Goal: Task Accomplishment & Management: Manage account settings

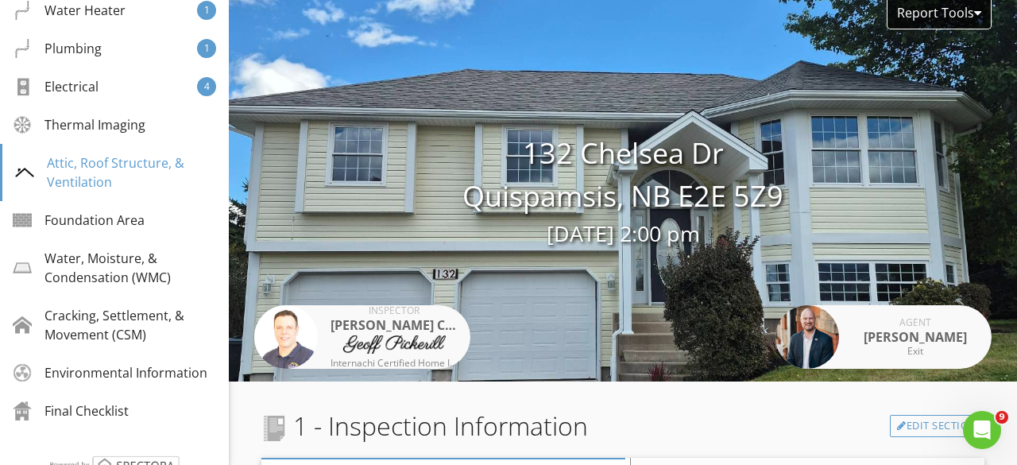
scroll to position [32493, 0]
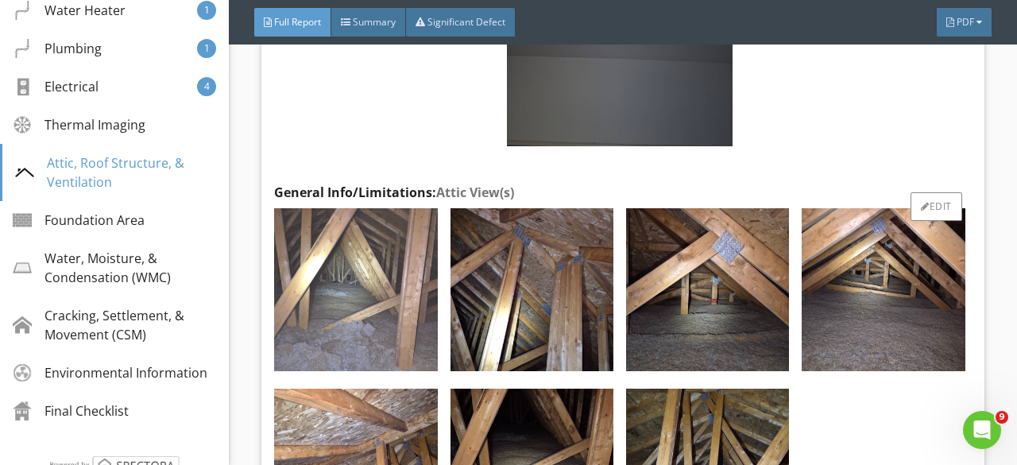
click at [380, 280] on img at bounding box center [355, 289] width 163 height 163
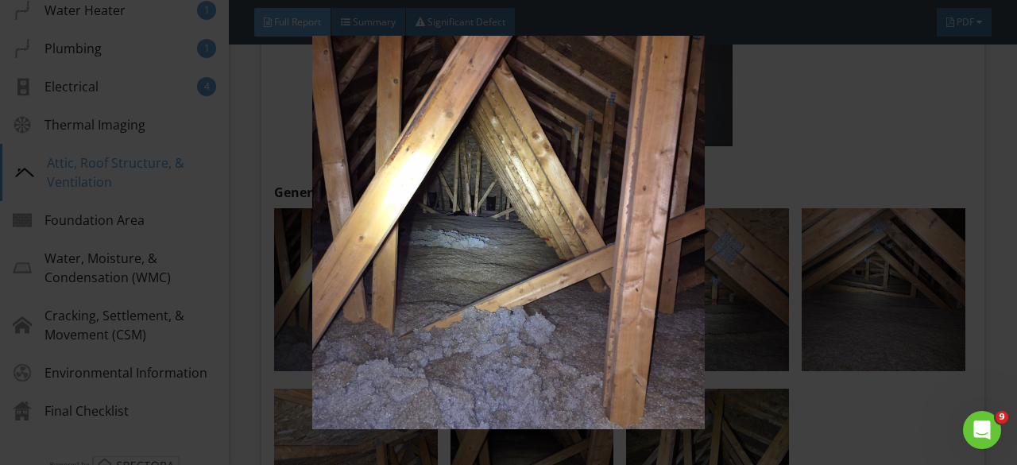
click at [381, 279] on img at bounding box center [508, 232] width 918 height 393
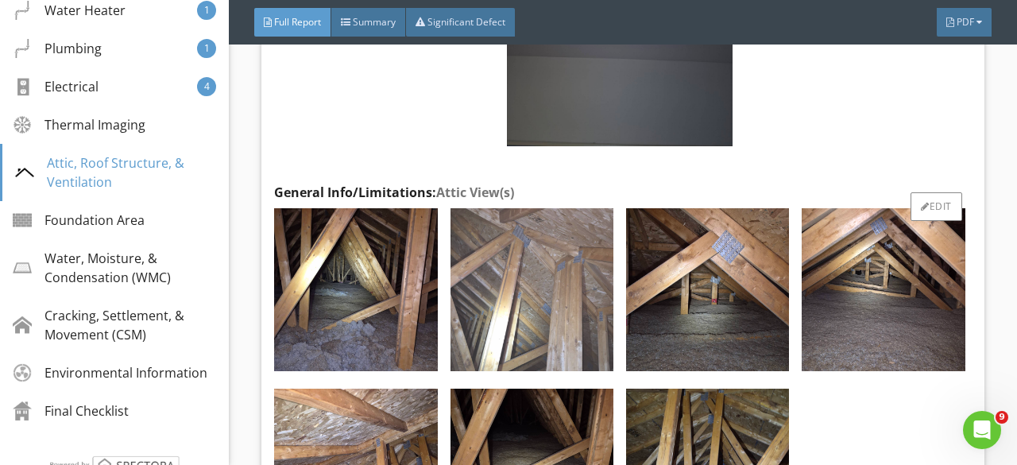
click at [483, 263] on img at bounding box center [532, 289] width 163 height 163
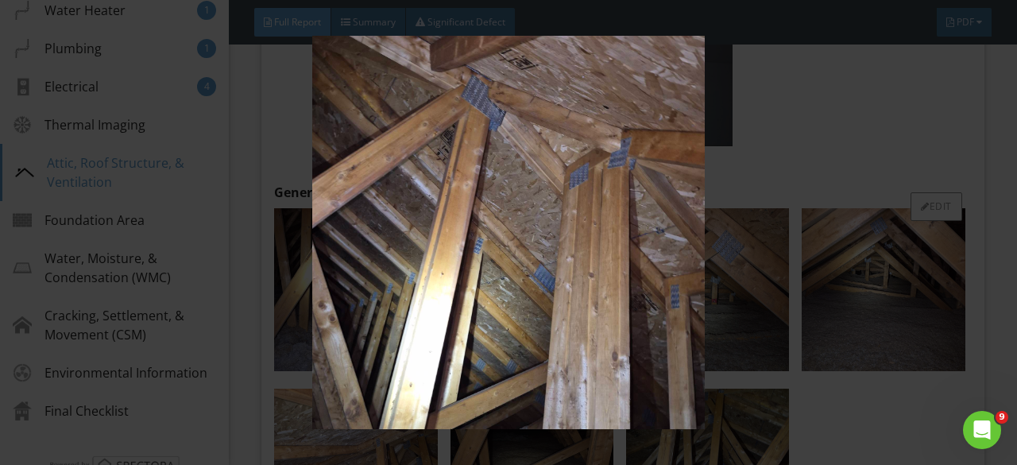
click at [483, 263] on img at bounding box center [508, 232] width 918 height 393
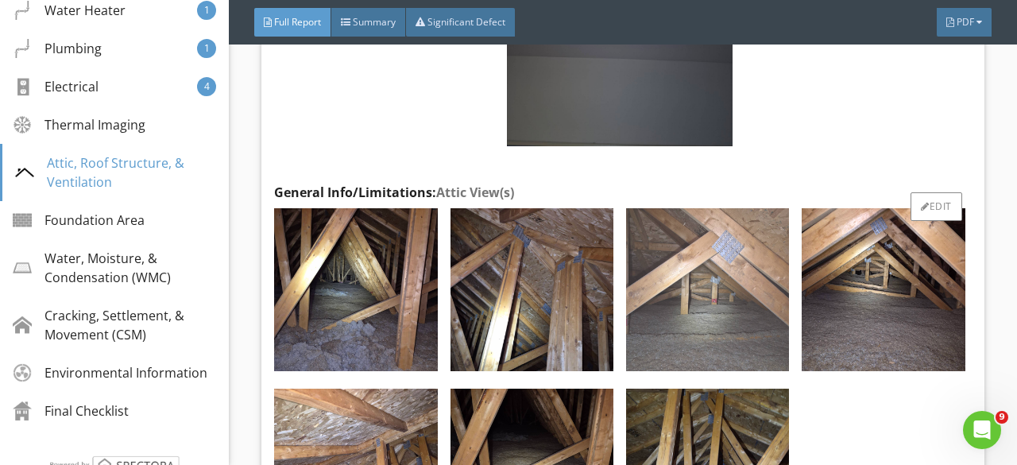
click at [655, 252] on img at bounding box center [707, 289] width 163 height 163
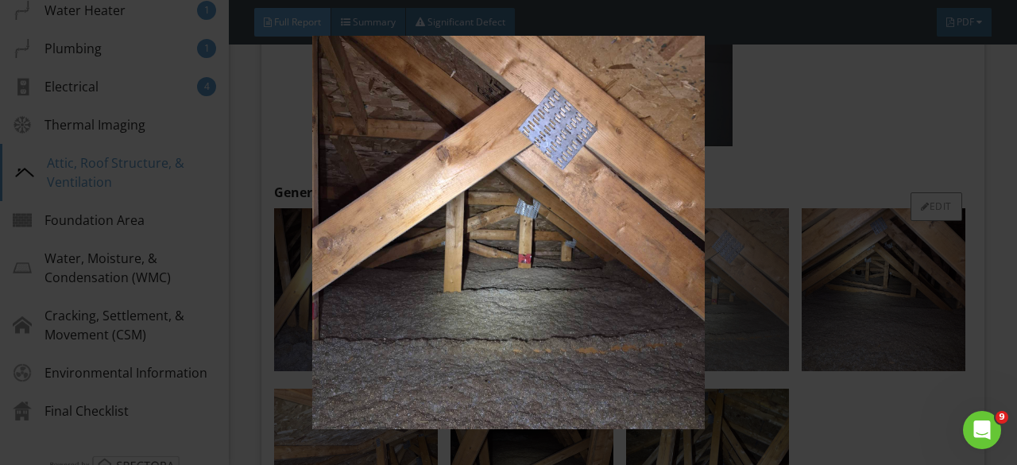
click at [655, 252] on img at bounding box center [508, 232] width 918 height 393
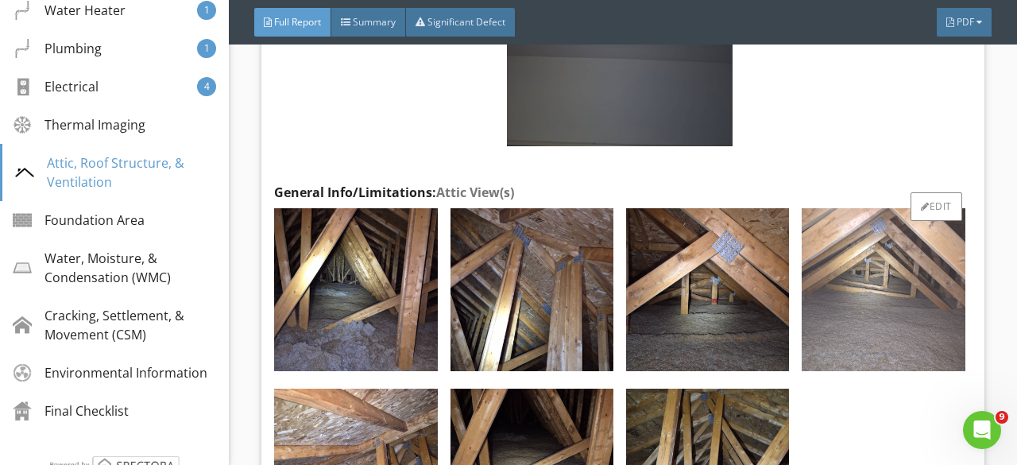
click at [818, 254] on img at bounding box center [883, 289] width 163 height 163
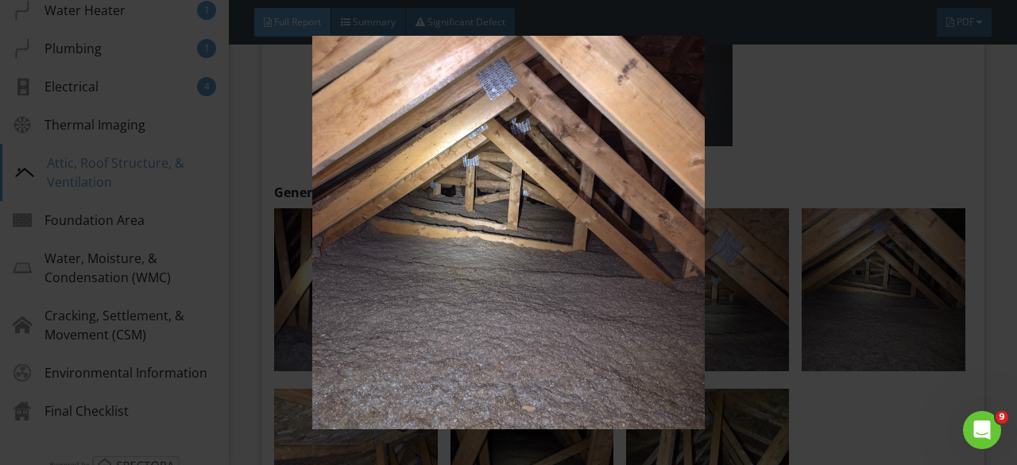
click at [818, 253] on img at bounding box center [508, 232] width 918 height 393
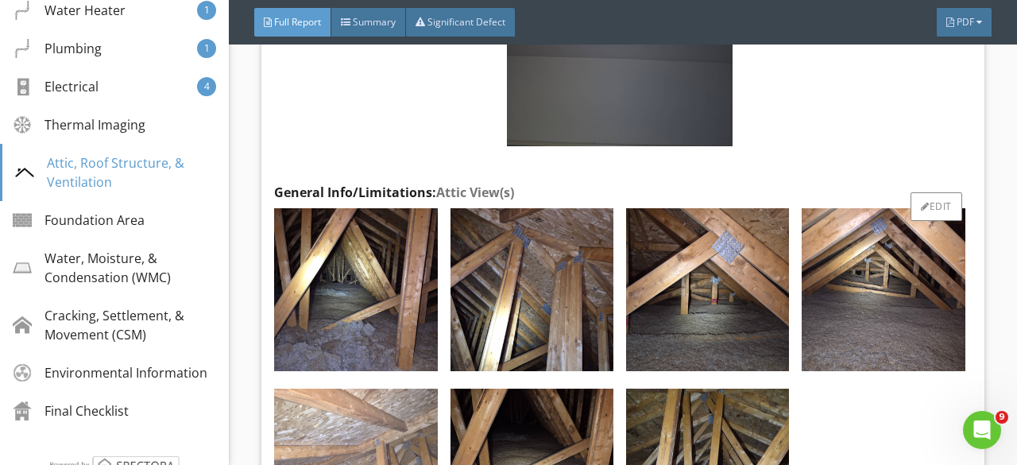
click at [414, 412] on img at bounding box center [355, 470] width 163 height 163
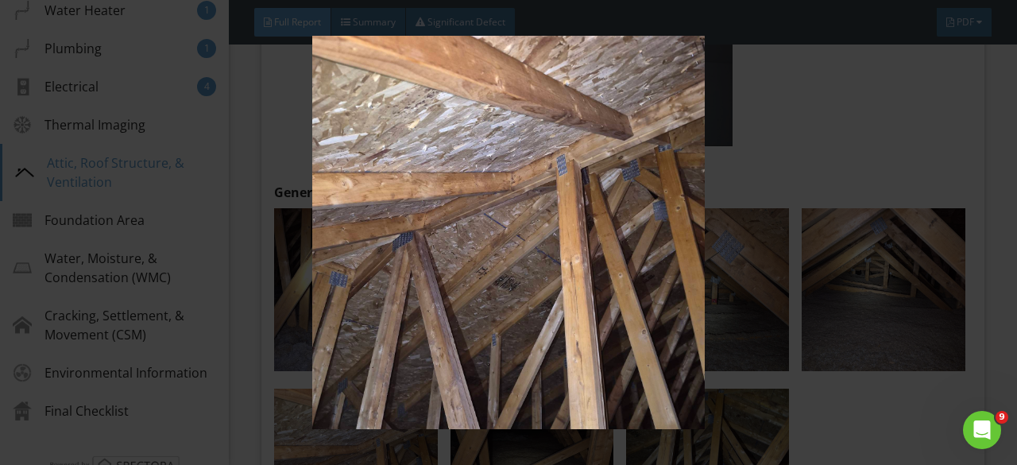
click at [416, 410] on img at bounding box center [508, 232] width 918 height 393
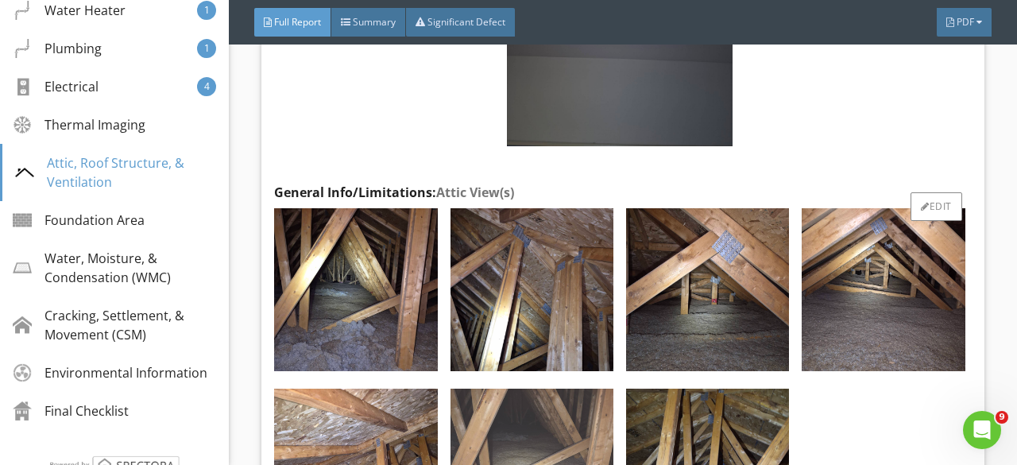
click at [478, 420] on img at bounding box center [532, 470] width 163 height 163
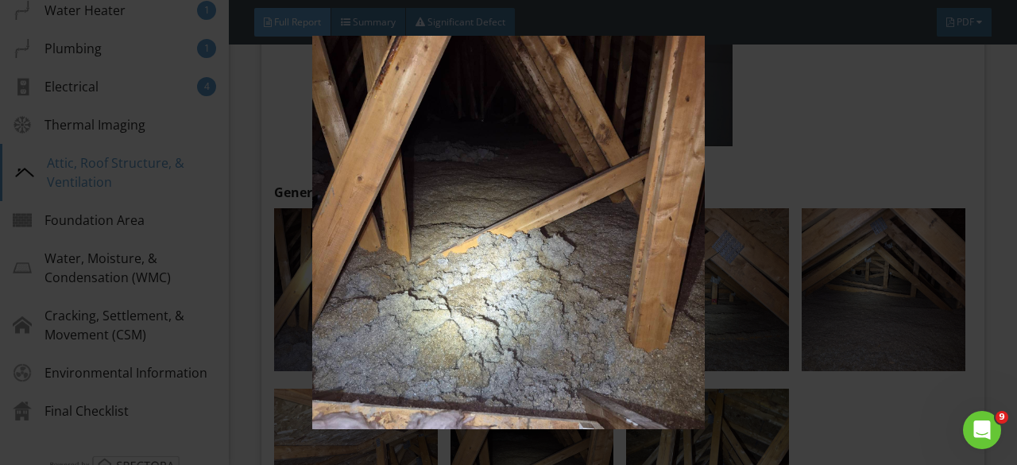
click at [478, 416] on img at bounding box center [508, 232] width 918 height 393
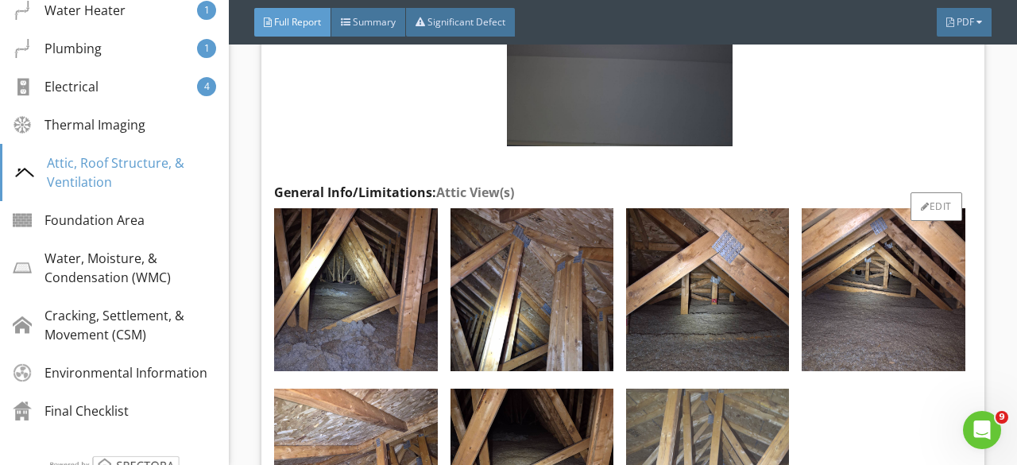
click at [692, 431] on img at bounding box center [707, 470] width 163 height 163
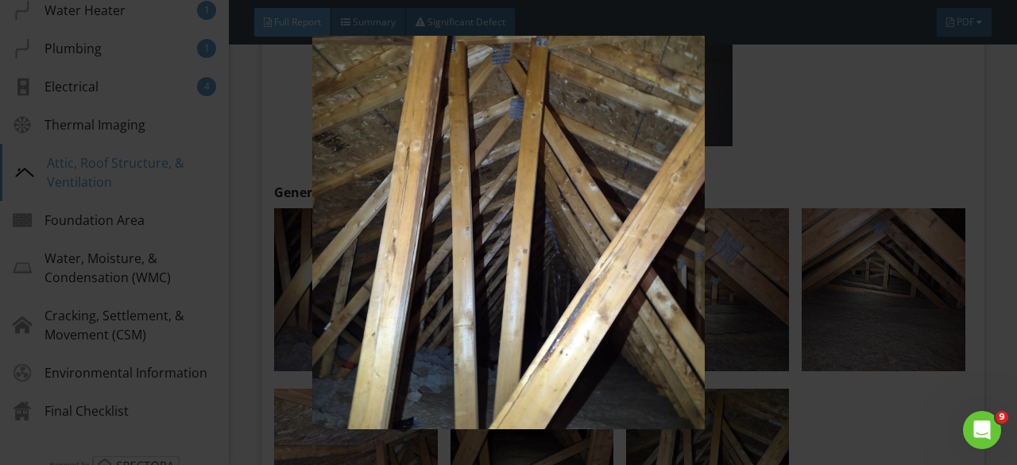
click at [692, 428] on img at bounding box center [508, 232] width 918 height 393
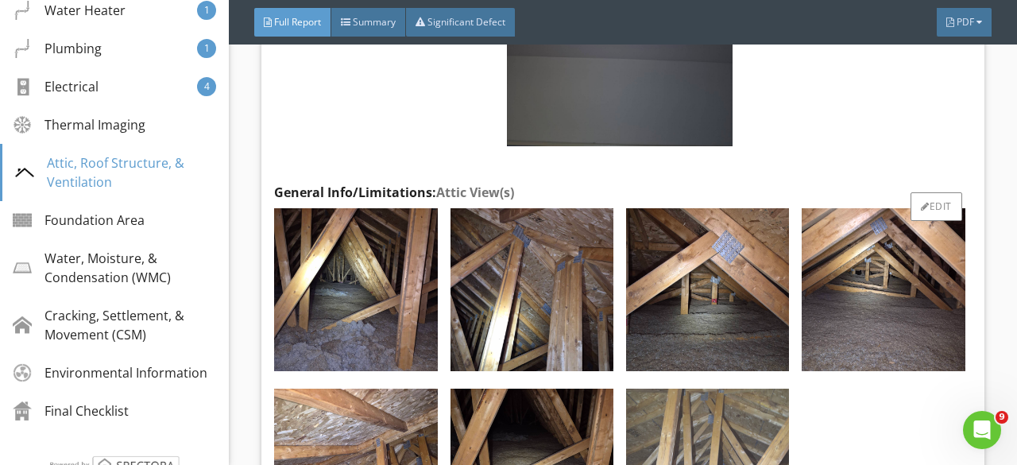
click at [693, 414] on img at bounding box center [707, 470] width 163 height 163
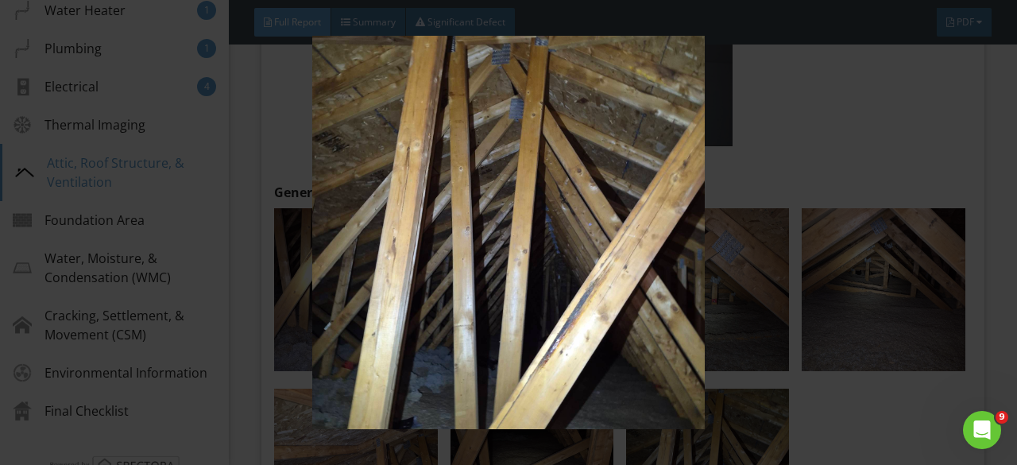
click at [693, 412] on img at bounding box center [508, 232] width 918 height 393
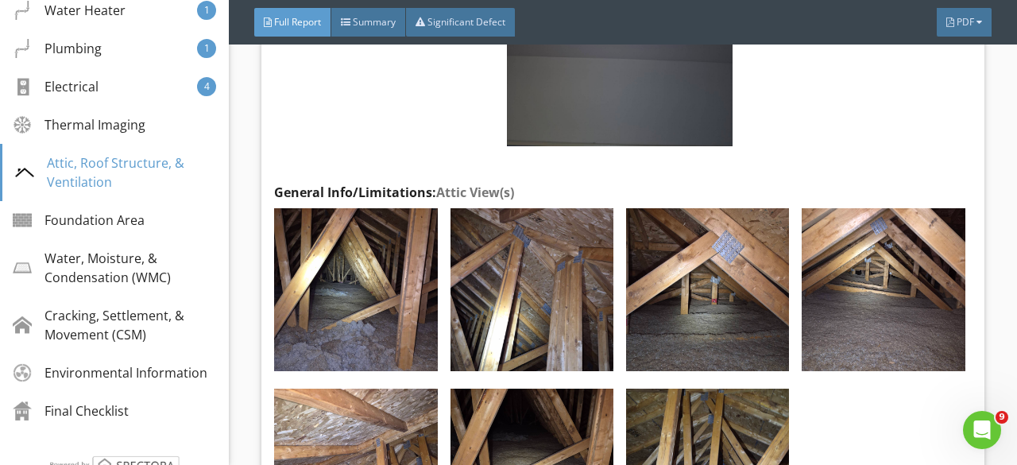
click at [768, 329] on img at bounding box center [707, 289] width 163 height 163
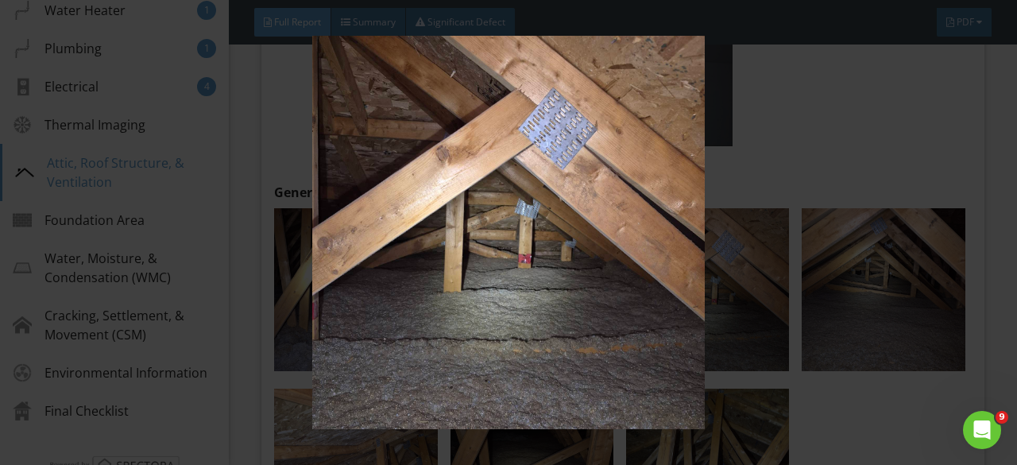
click at [768, 329] on img at bounding box center [508, 232] width 918 height 393
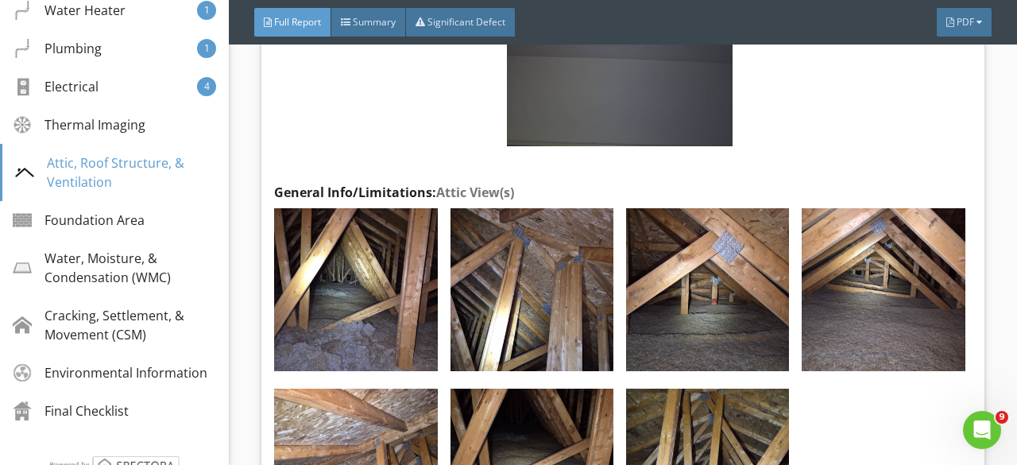
click at [768, 329] on img at bounding box center [707, 289] width 163 height 163
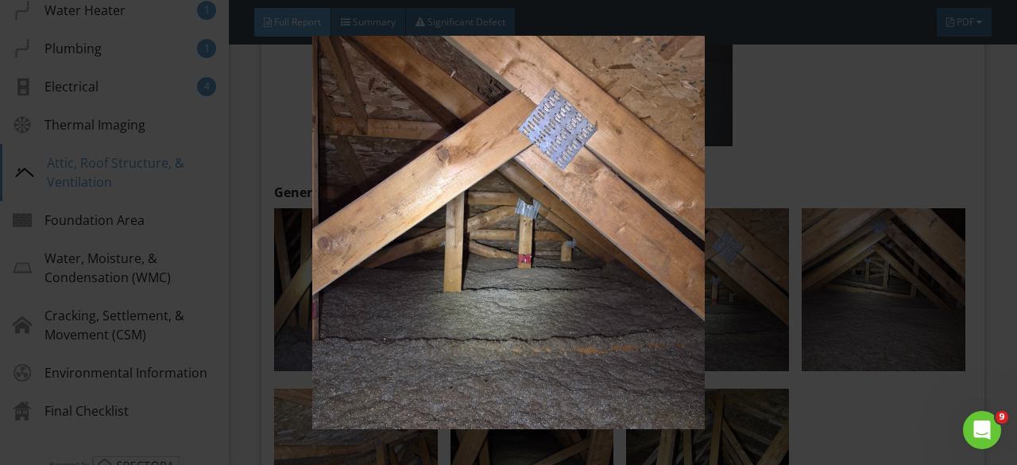
click at [768, 329] on img at bounding box center [508, 232] width 918 height 393
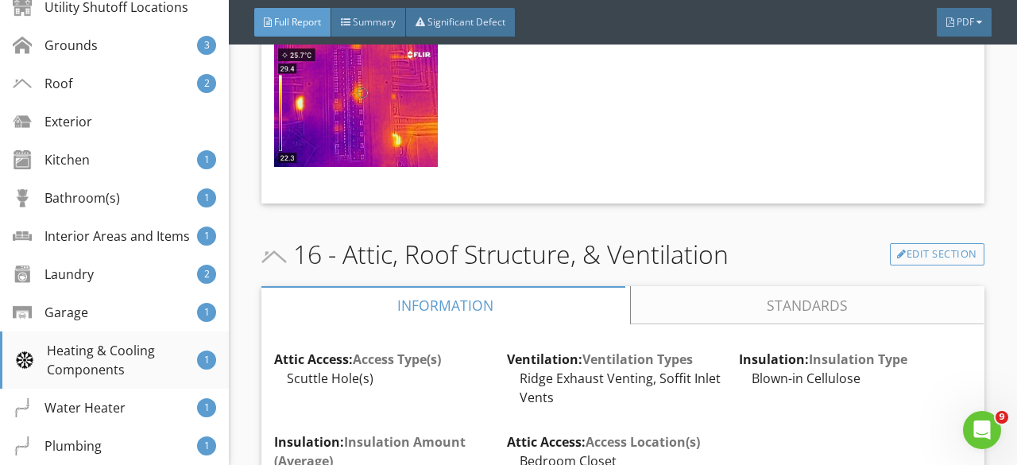
scroll to position [159, 0]
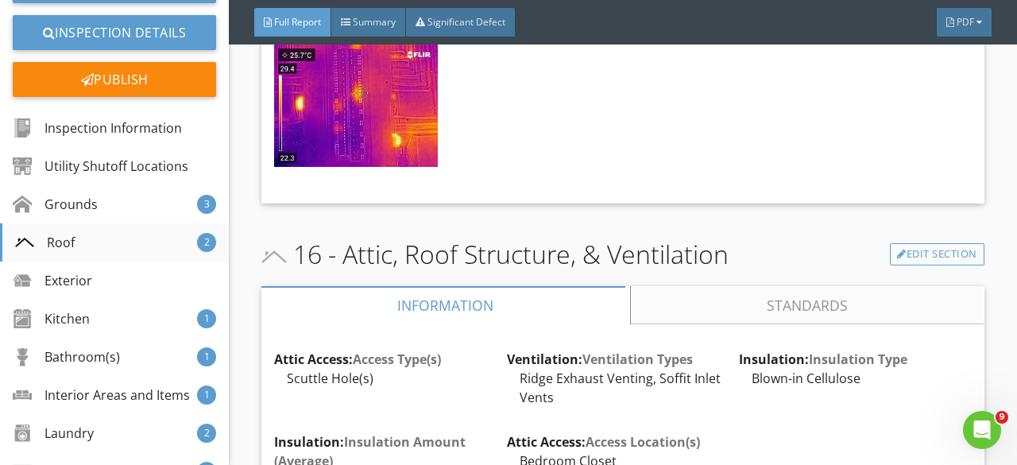
click at [79, 242] on div "Roof 2" at bounding box center [114, 242] width 229 height 38
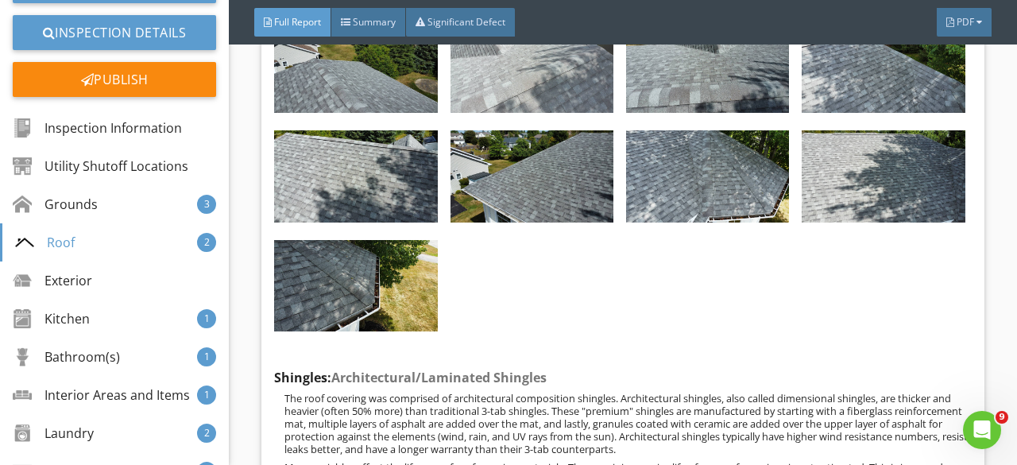
scroll to position [6660, 0]
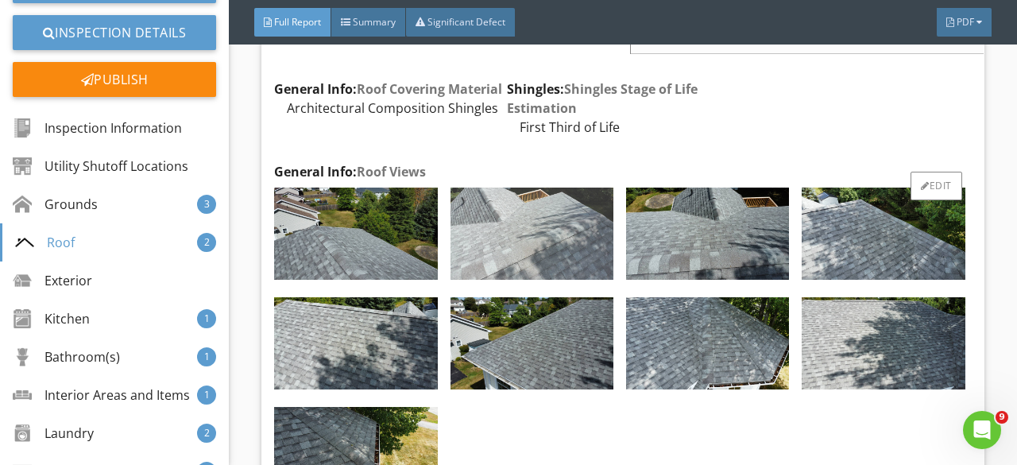
click at [559, 280] on img at bounding box center [532, 234] width 163 height 92
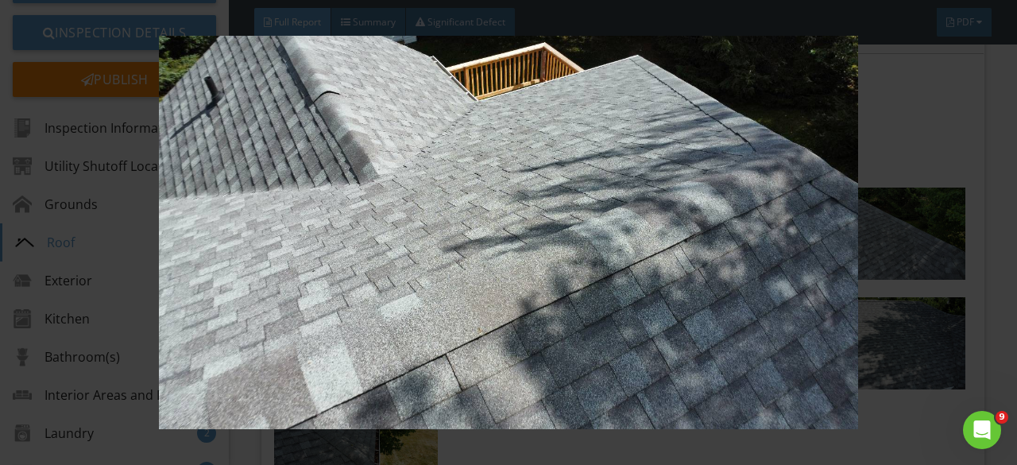
click at [563, 297] on img at bounding box center [508, 232] width 918 height 393
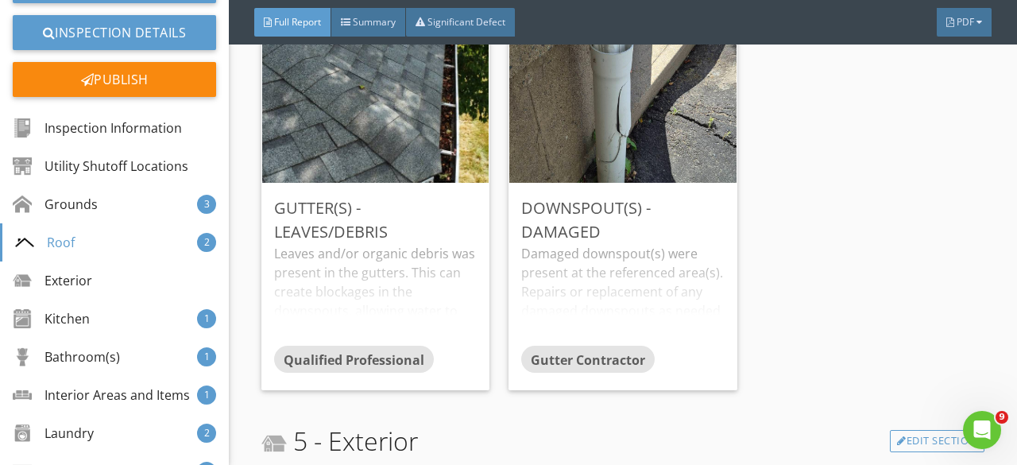
scroll to position [7931, 0]
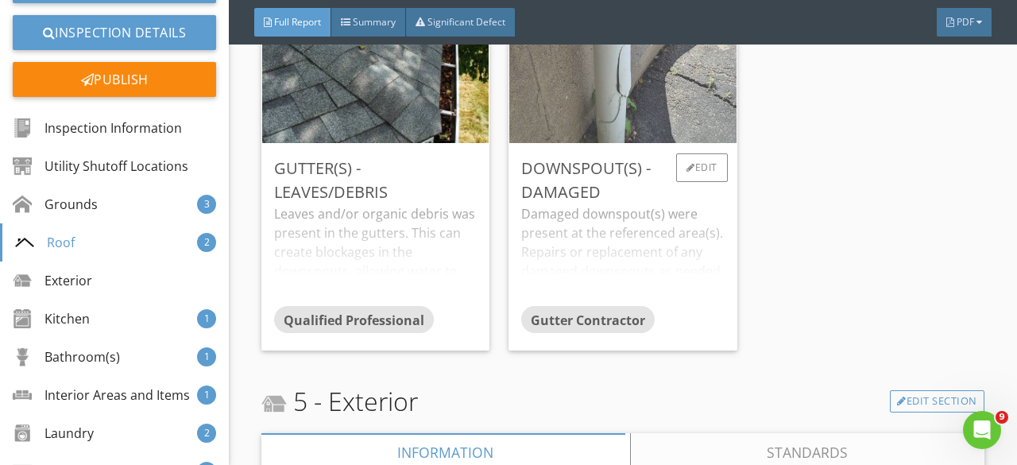
click at [647, 167] on img at bounding box center [623, 74] width 346 height 346
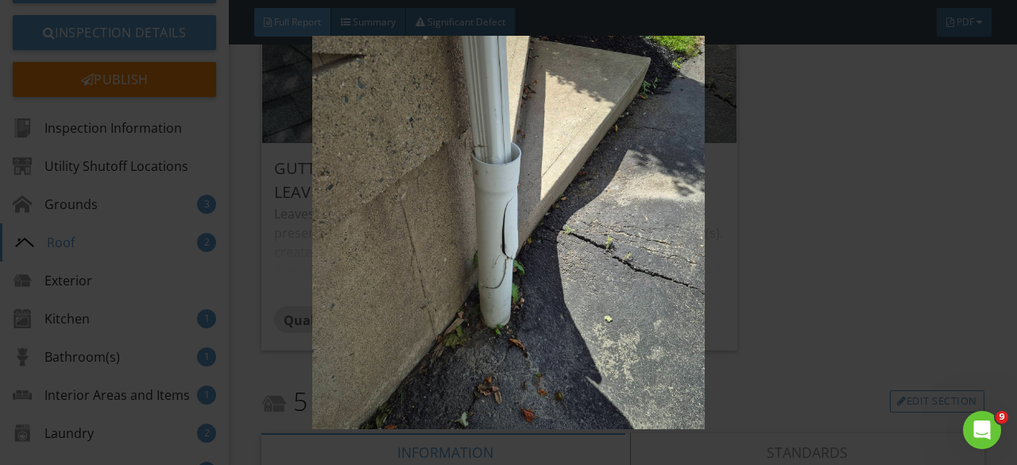
click at [919, 136] on img at bounding box center [508, 232] width 918 height 393
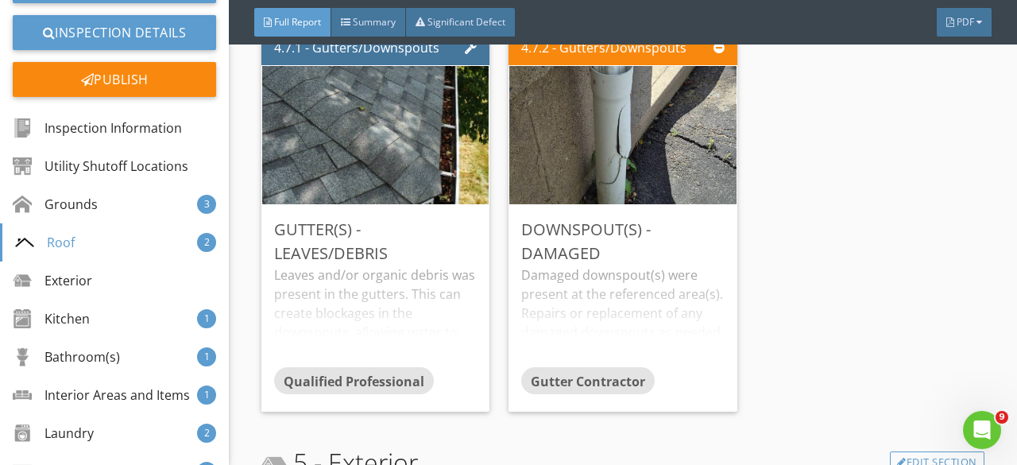
scroll to position [7772, 0]
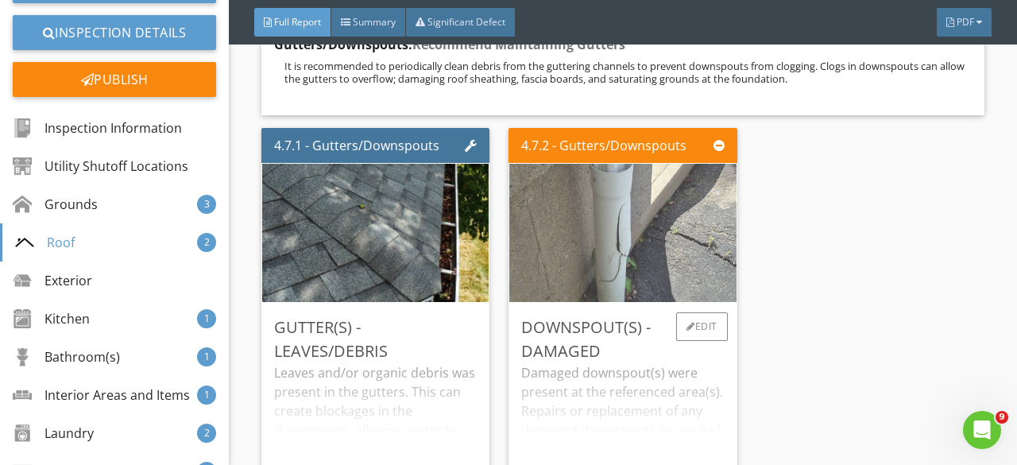
click at [633, 291] on img at bounding box center [623, 233] width 346 height 346
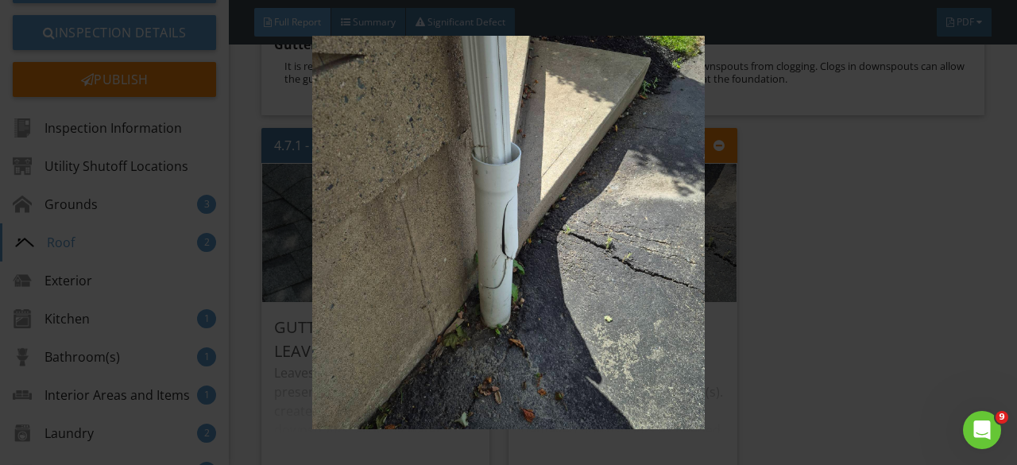
click at [880, 433] on div at bounding box center [508, 232] width 1017 height 465
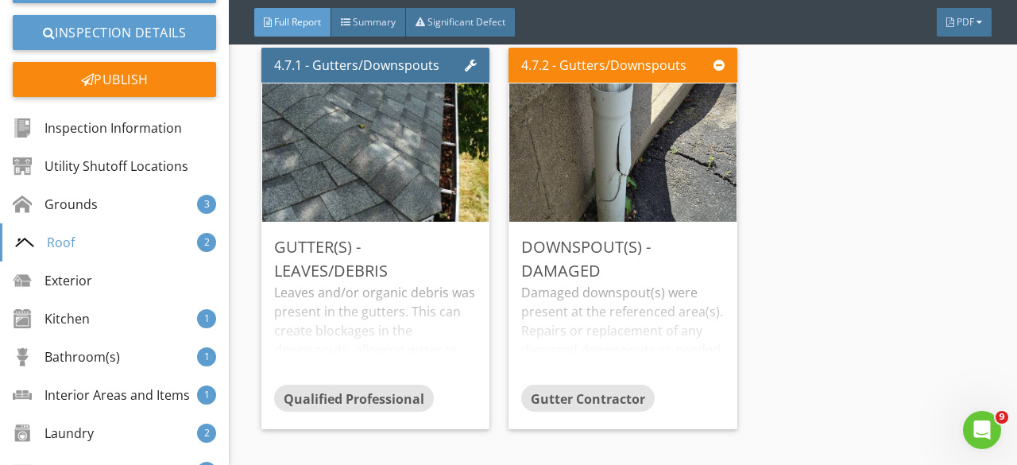
scroll to position [7931, 0]
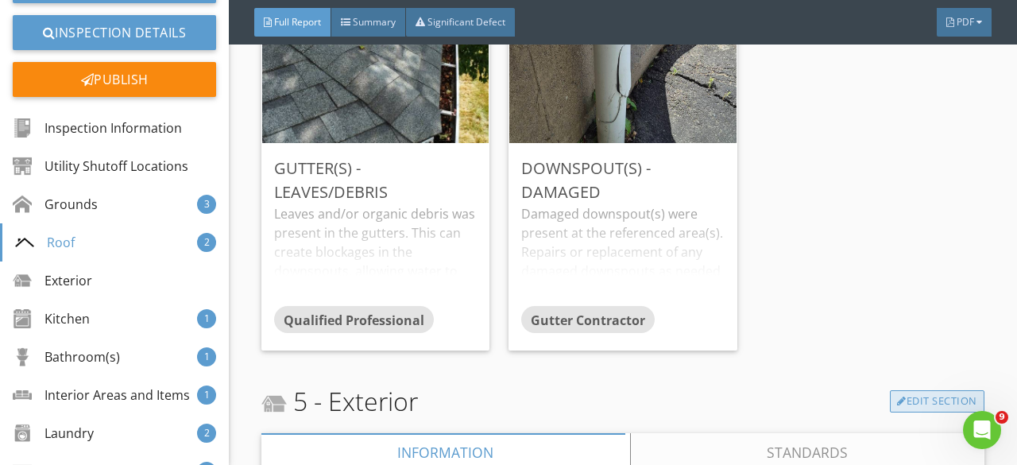
click at [909, 412] on link "Edit Section" at bounding box center [937, 401] width 95 height 22
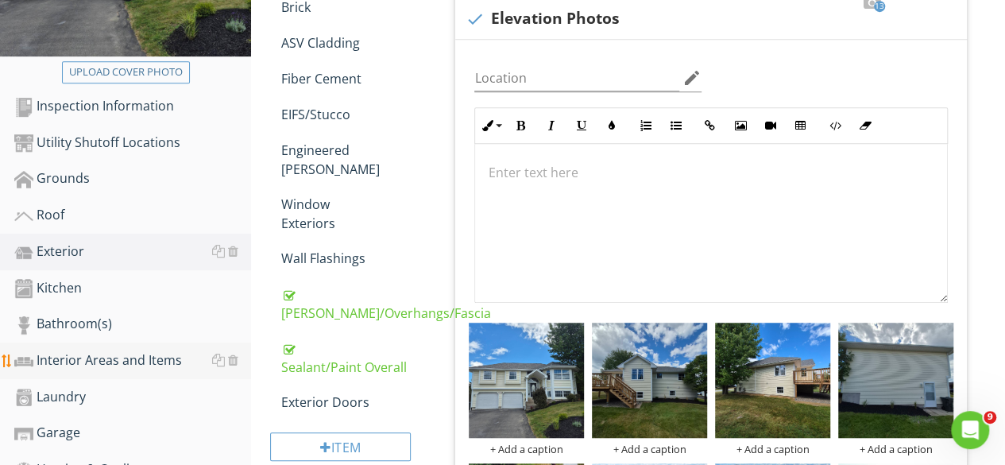
scroll to position [397, 0]
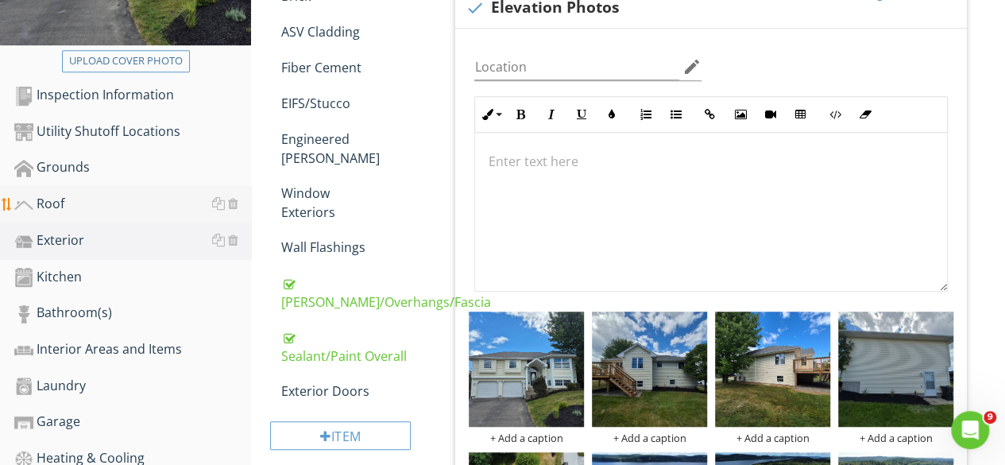
click at [108, 198] on div "Roof" at bounding box center [132, 204] width 237 height 21
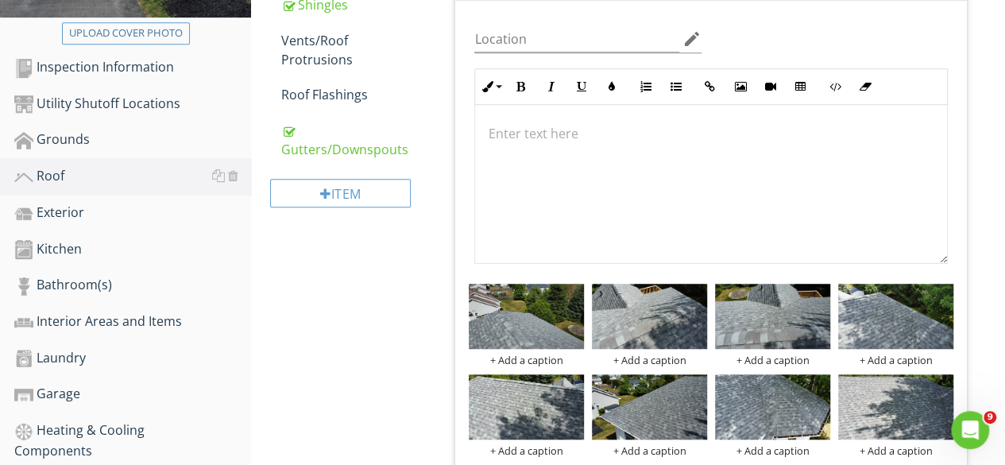
scroll to position [187, 0]
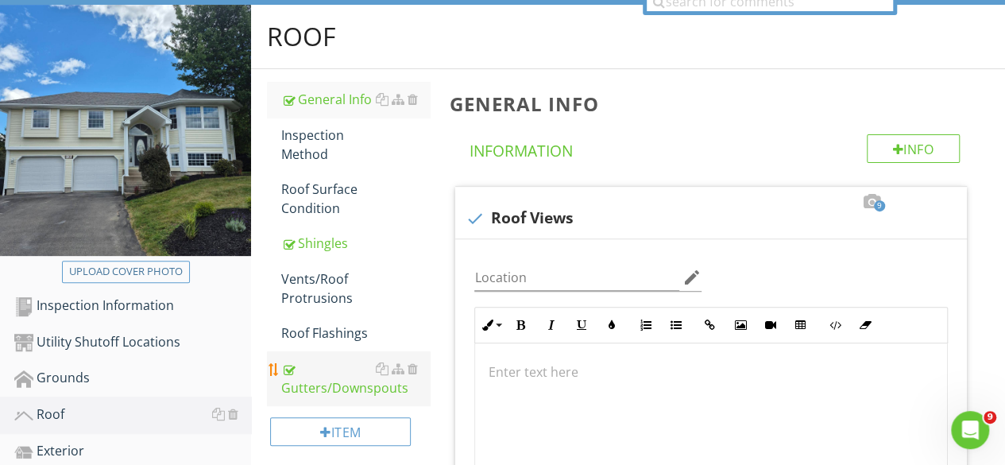
click at [326, 392] on div "Gutters/Downspouts" at bounding box center [355, 378] width 149 height 38
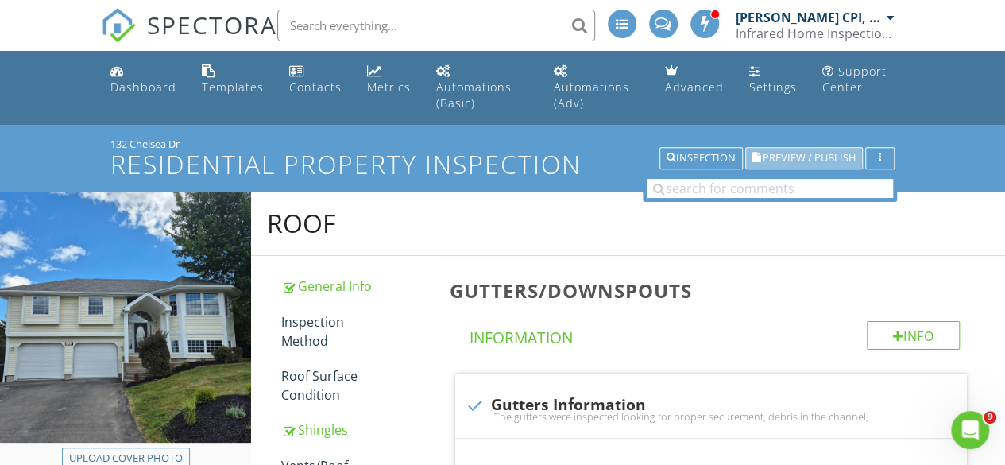
click at [777, 154] on span "Preview / Publish" at bounding box center [809, 158] width 93 height 10
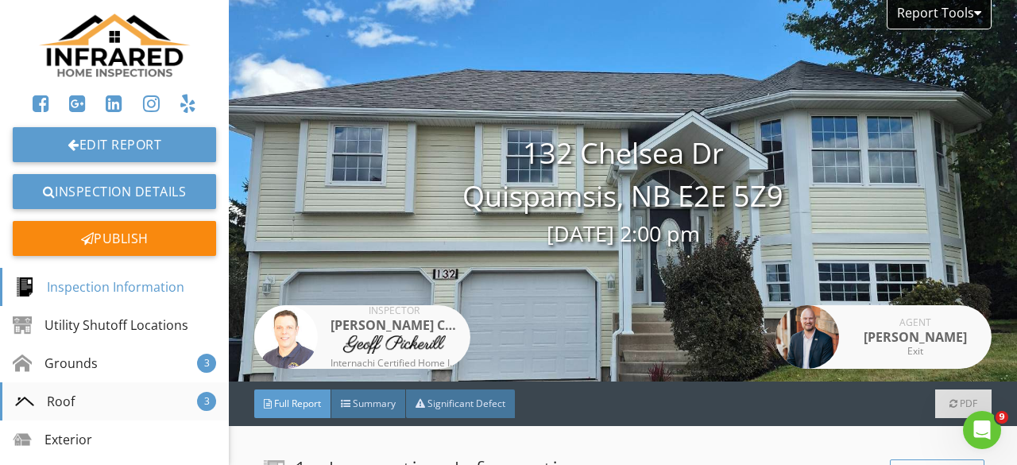
click at [68, 401] on div "Roof" at bounding box center [45, 401] width 60 height 19
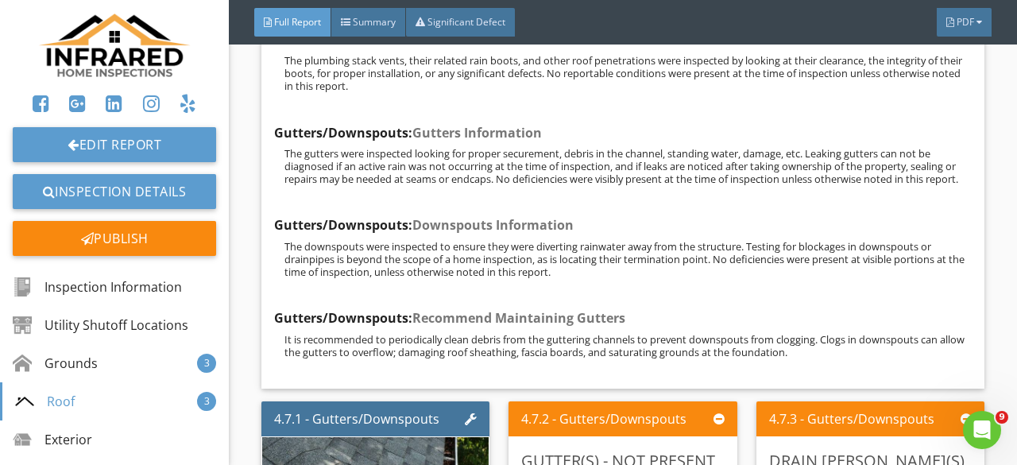
scroll to position [7737, 0]
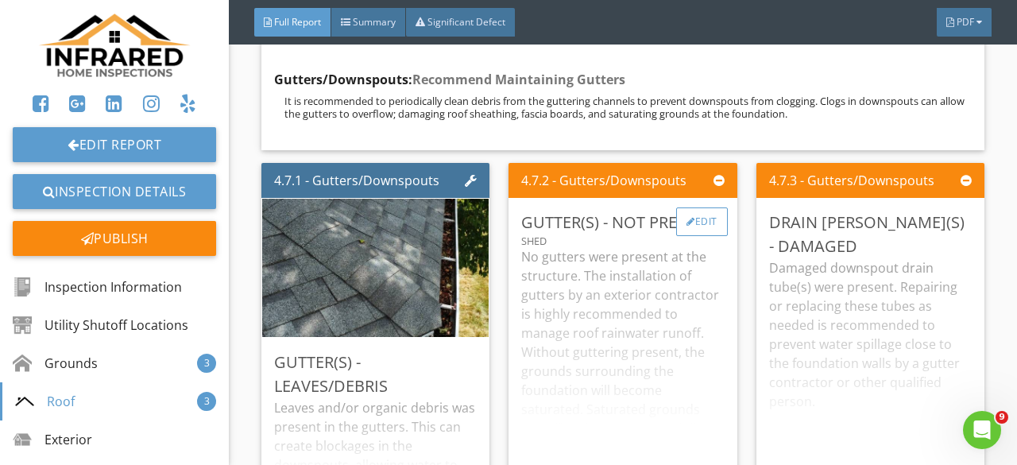
click at [697, 236] on div "Edit" at bounding box center [702, 221] width 52 height 29
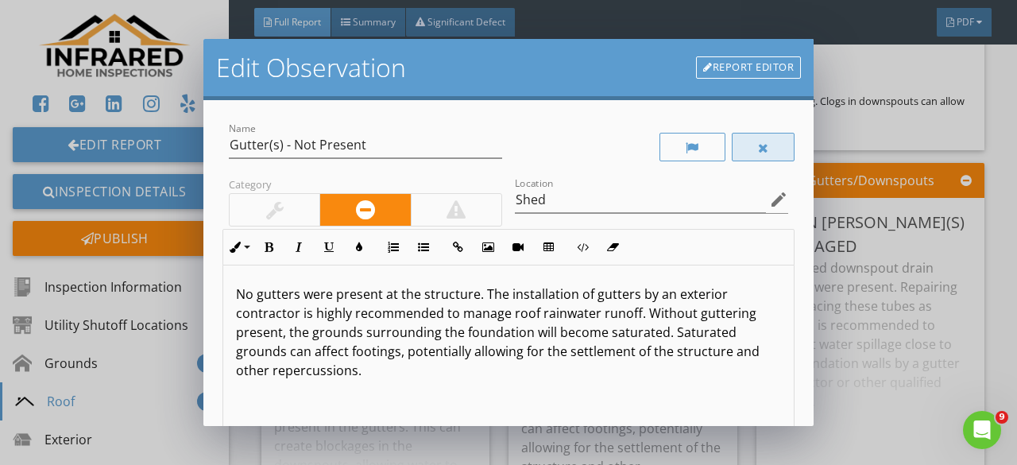
click at [770, 144] on div at bounding box center [764, 147] width 64 height 29
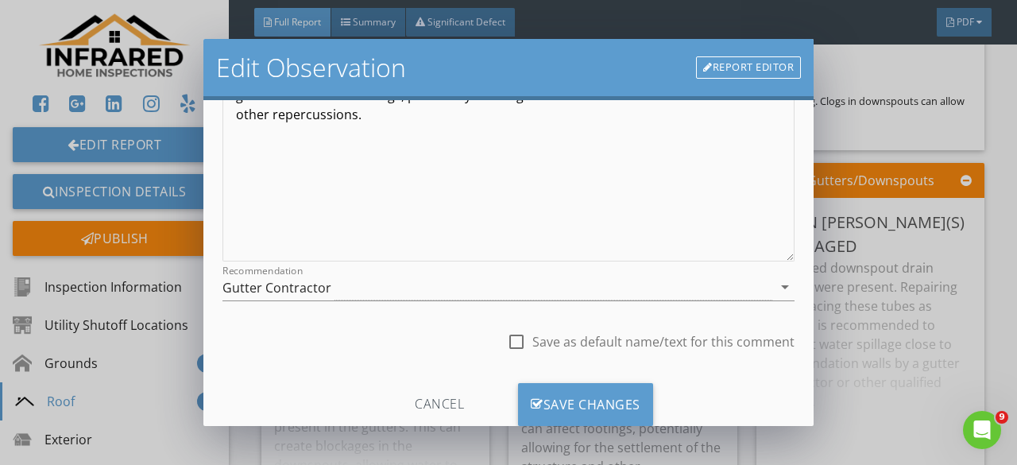
scroll to position [298, 0]
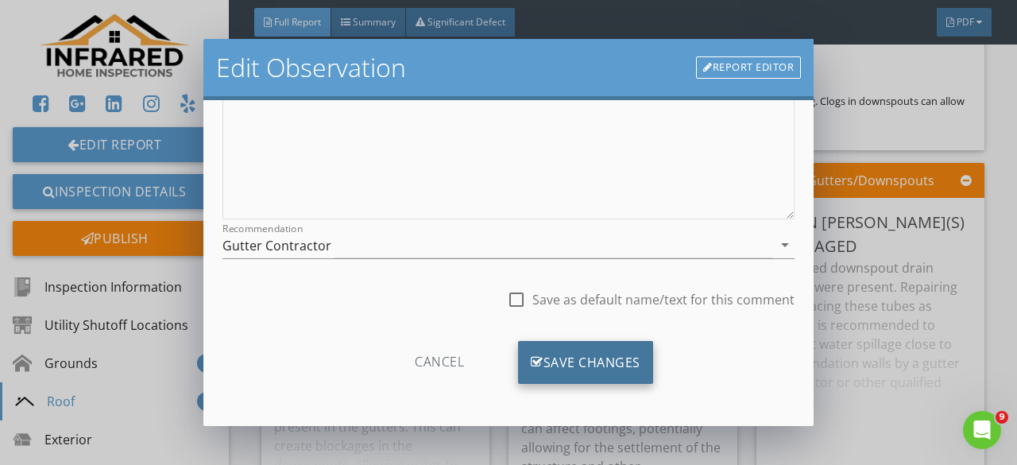
click at [615, 357] on div "Save Changes" at bounding box center [585, 362] width 135 height 43
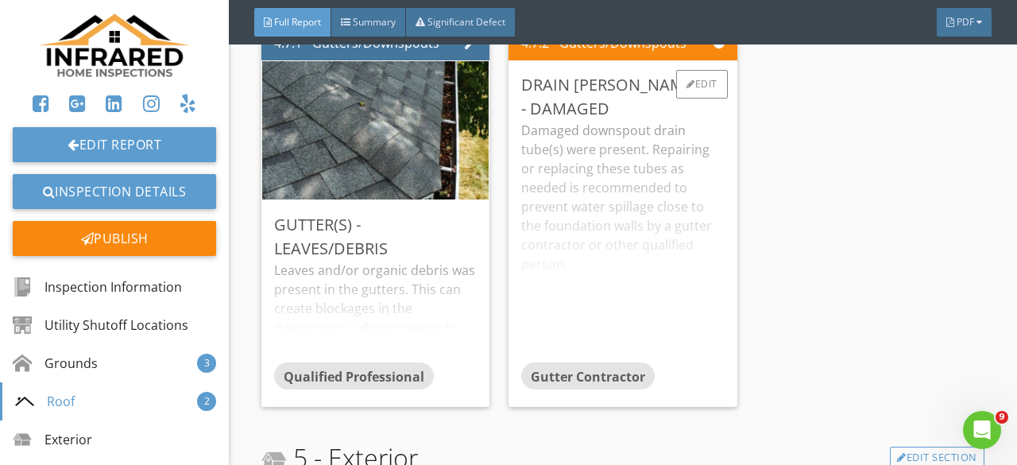
scroll to position [7817, 0]
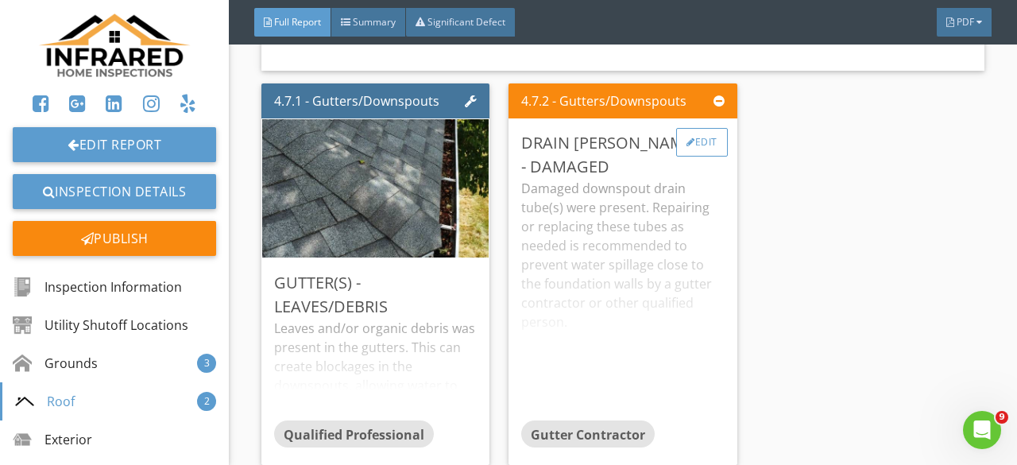
click at [698, 157] on div "Edit" at bounding box center [702, 142] width 52 height 29
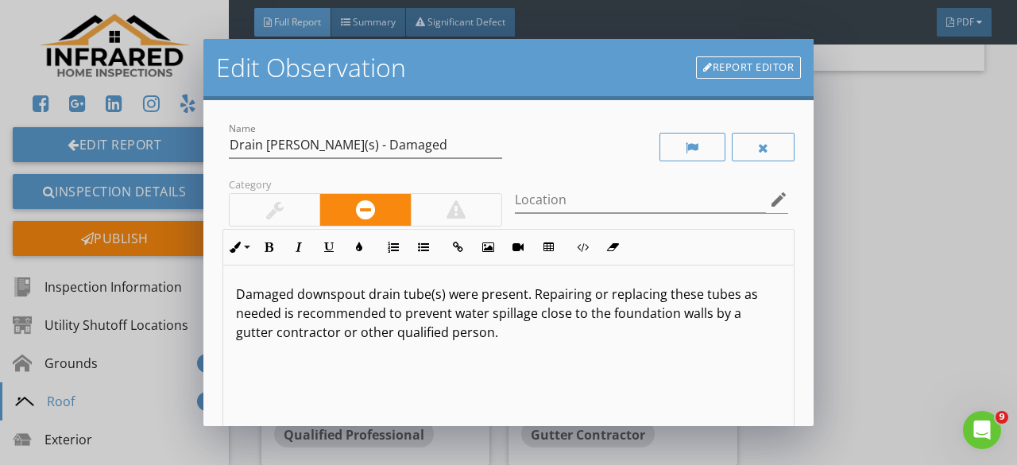
click at [737, 69] on link "Report Editor" at bounding box center [748, 67] width 105 height 22
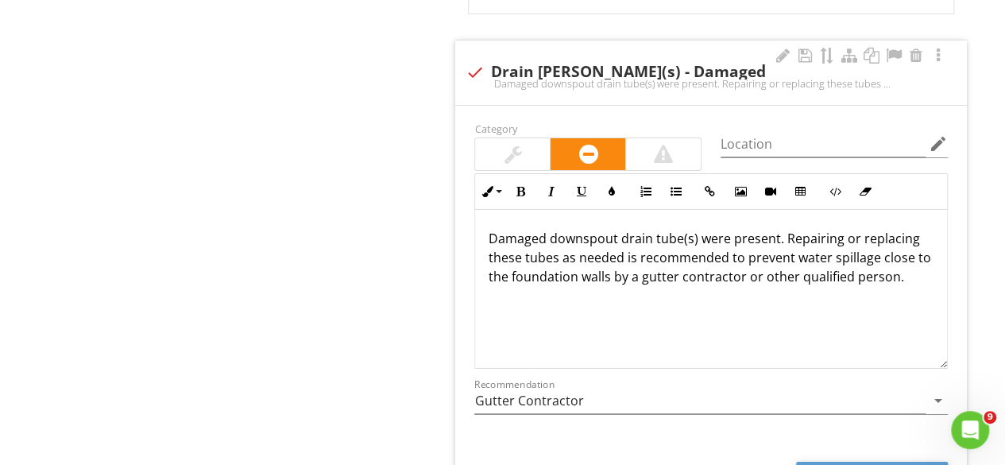
scroll to position [5942, 0]
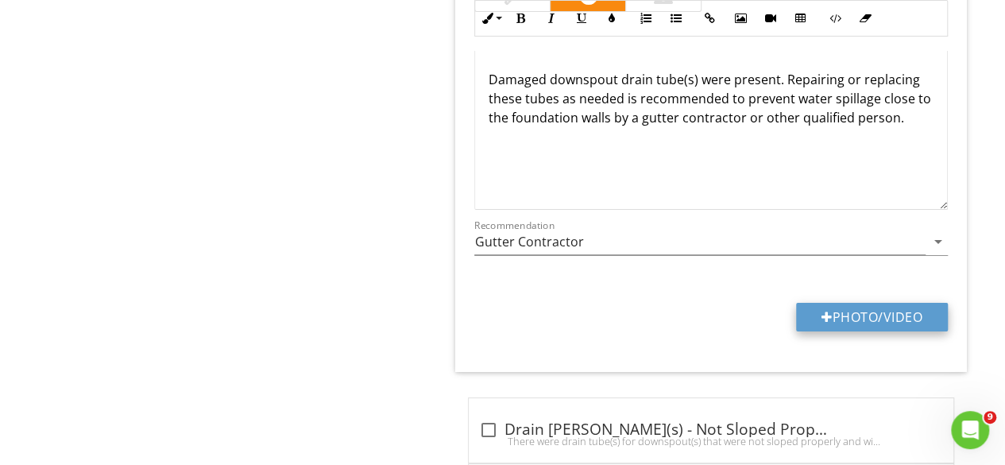
click at [853, 303] on button "Photo/Video" at bounding box center [872, 317] width 152 height 29
type input "C:\fakepath\draint.jpg"
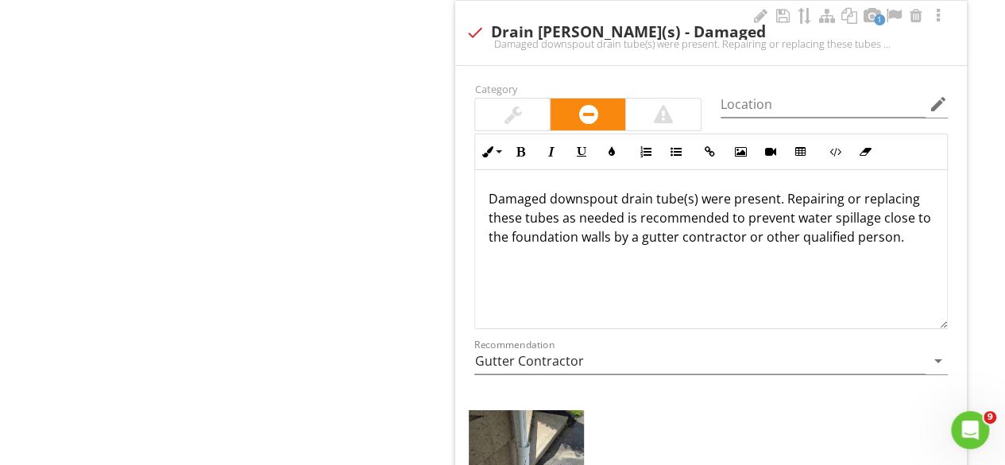
scroll to position [5704, 0]
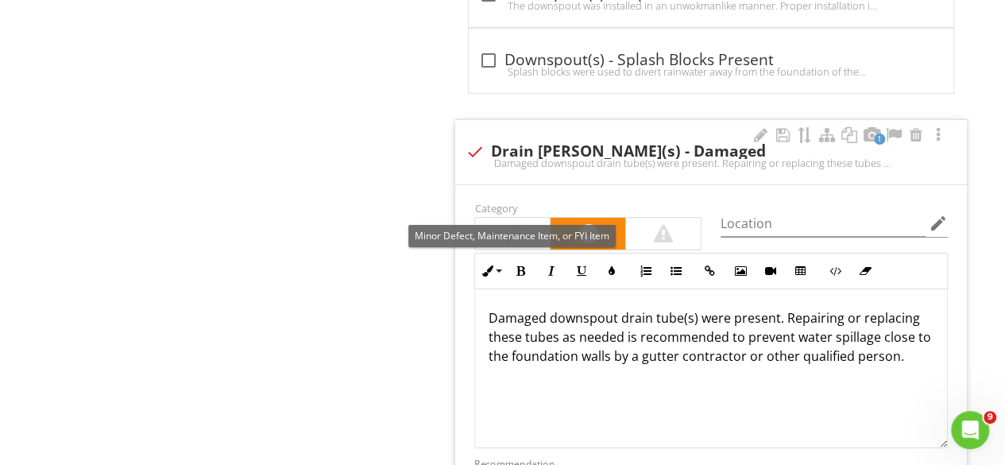
click at [521, 218] on div at bounding box center [512, 234] width 75 height 32
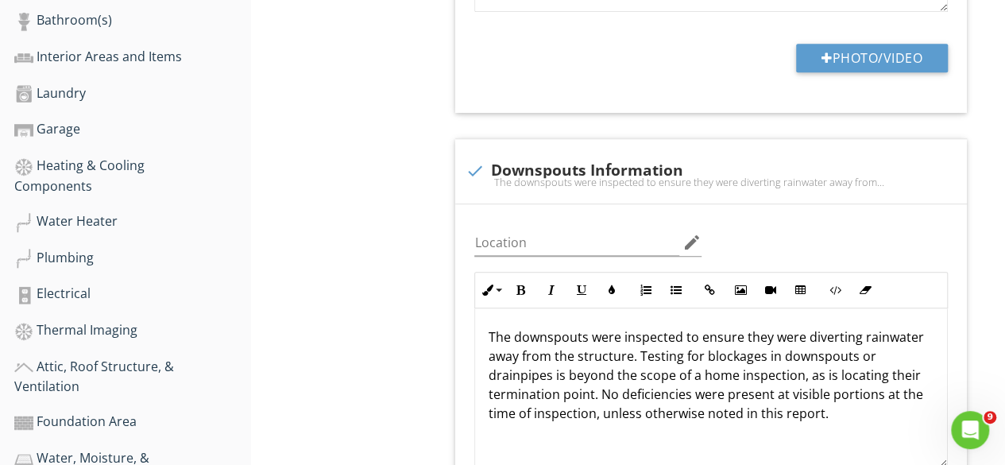
scroll to position [144, 0]
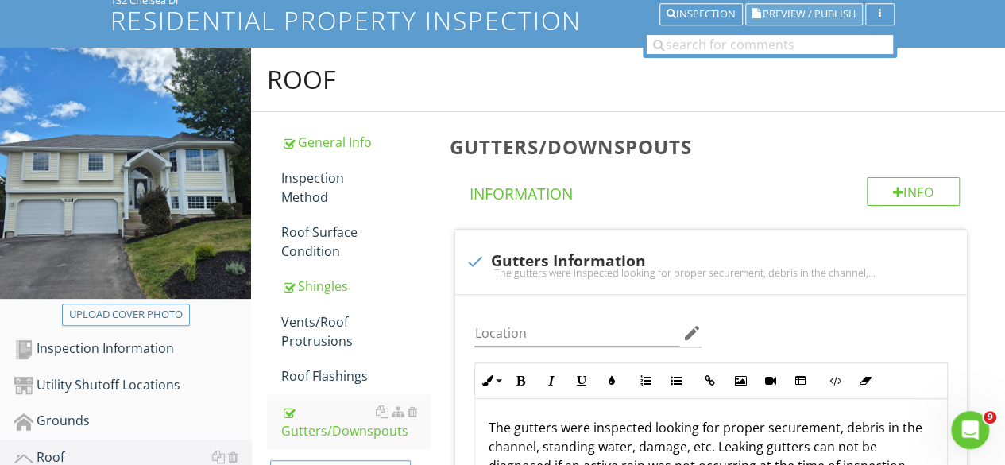
click at [812, 16] on span "Preview / Publish" at bounding box center [809, 15] width 93 height 10
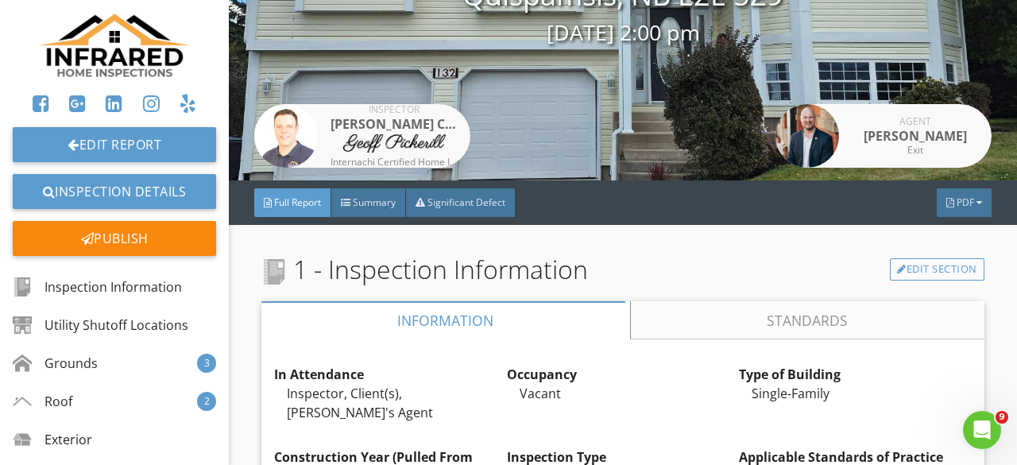
scroll to position [159, 0]
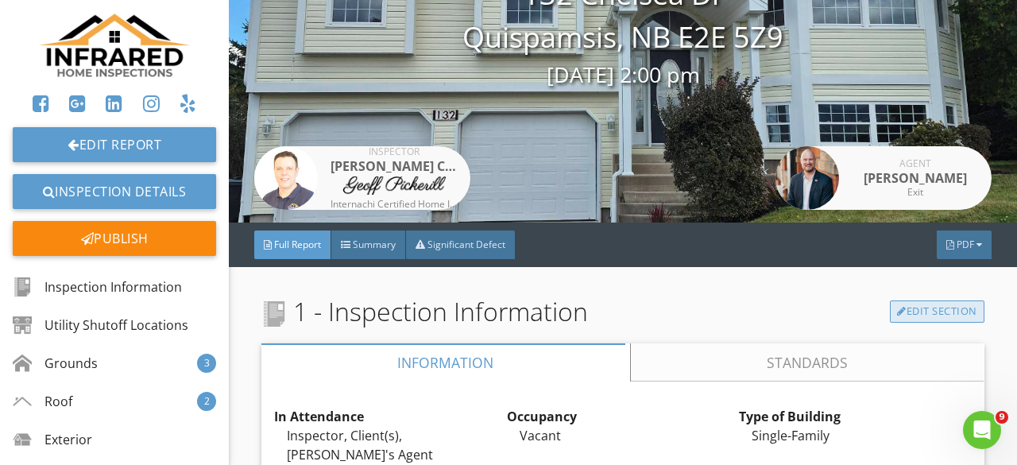
click at [908, 317] on link "Edit Section" at bounding box center [937, 311] width 95 height 22
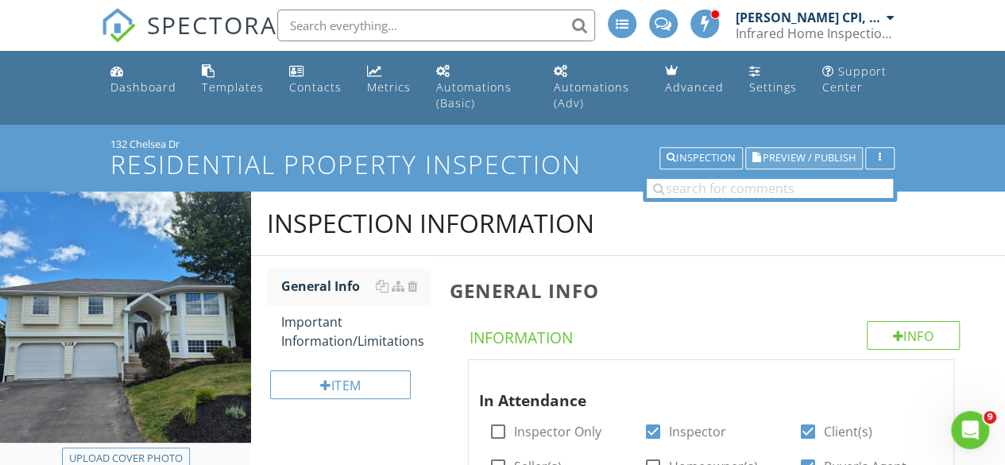
click at [809, 157] on span "Preview / Publish" at bounding box center [809, 158] width 93 height 10
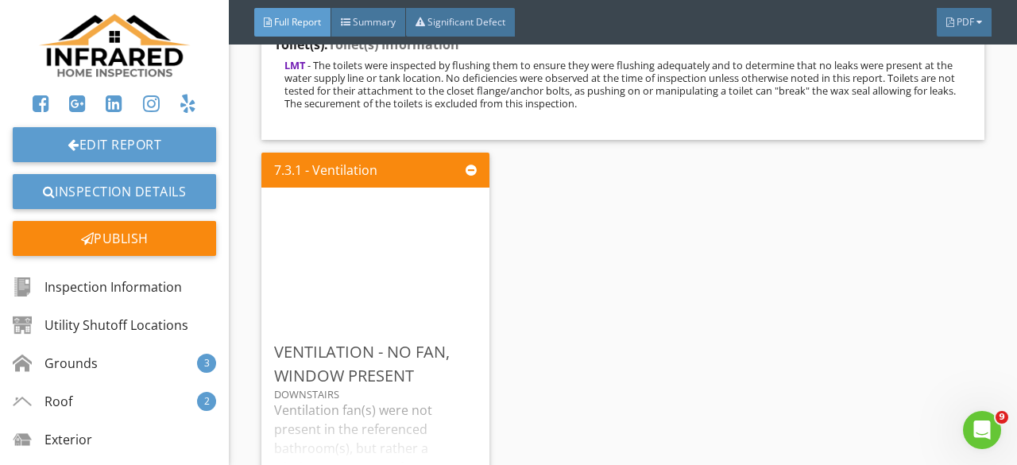
scroll to position [14939, 0]
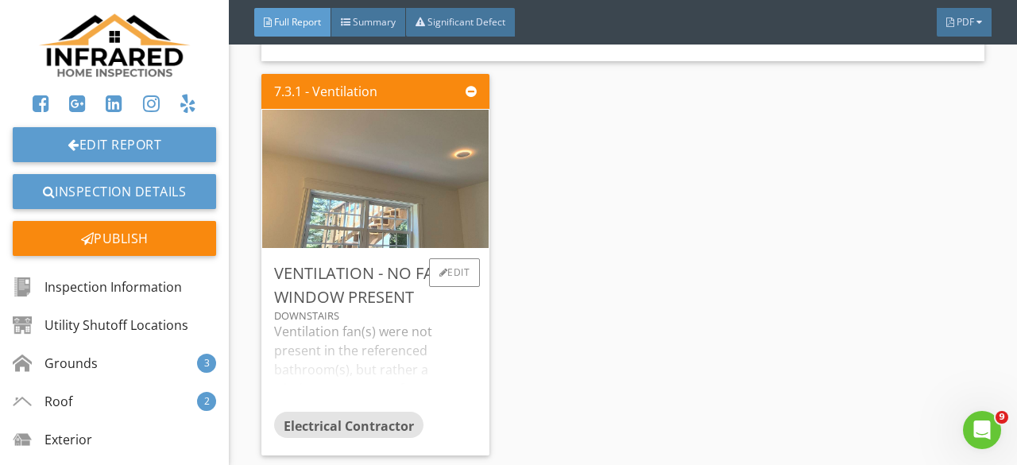
click at [326, 350] on div "Ventilation fan(s) were not present in the referenced bathroom(s), but rather a…" at bounding box center [375, 366] width 203 height 89
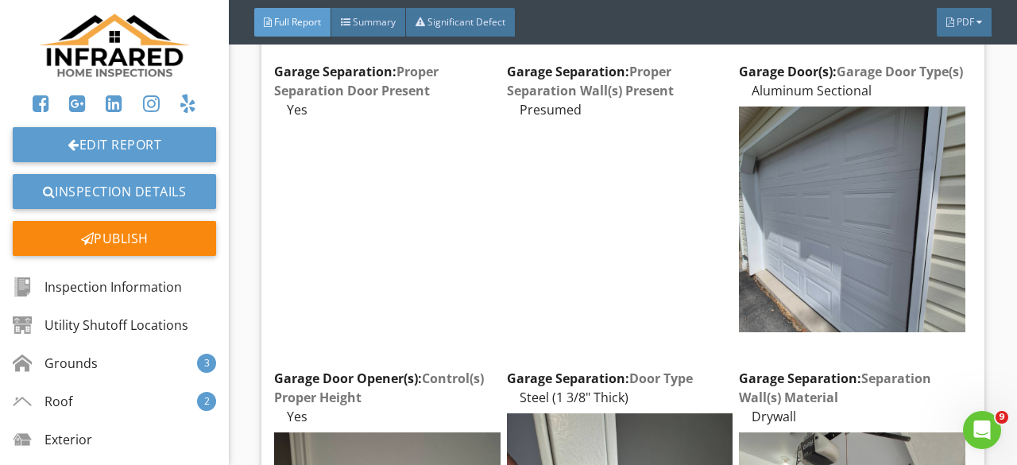
scroll to position [17640, 0]
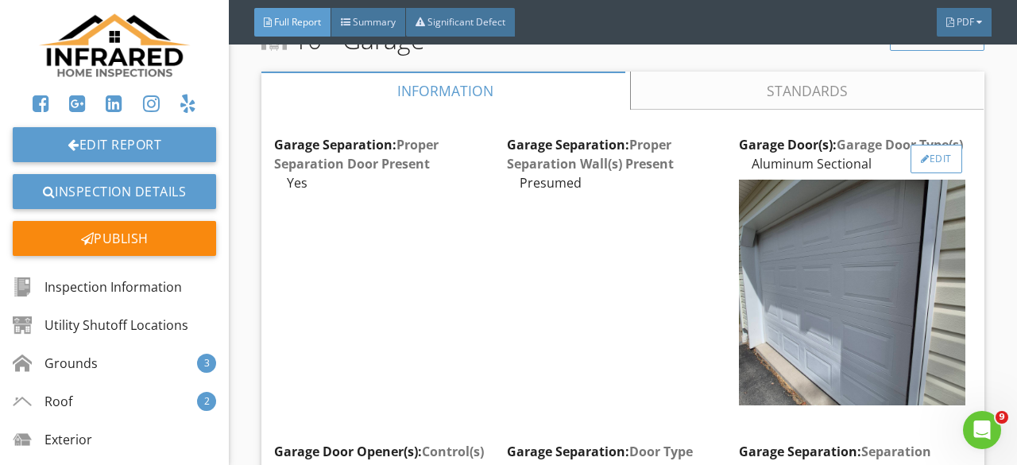
click at [931, 158] on div "Edit" at bounding box center [937, 159] width 52 height 29
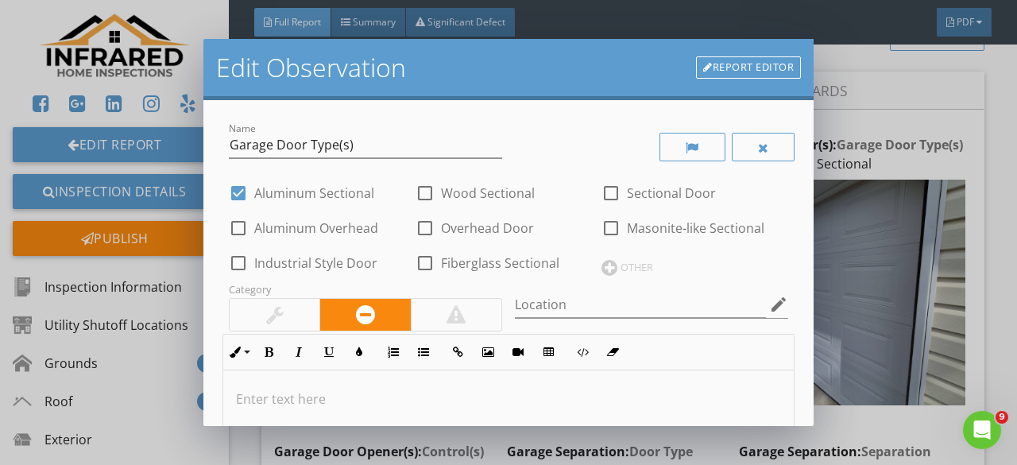
click at [775, 63] on link "Report Editor" at bounding box center [748, 67] width 105 height 22
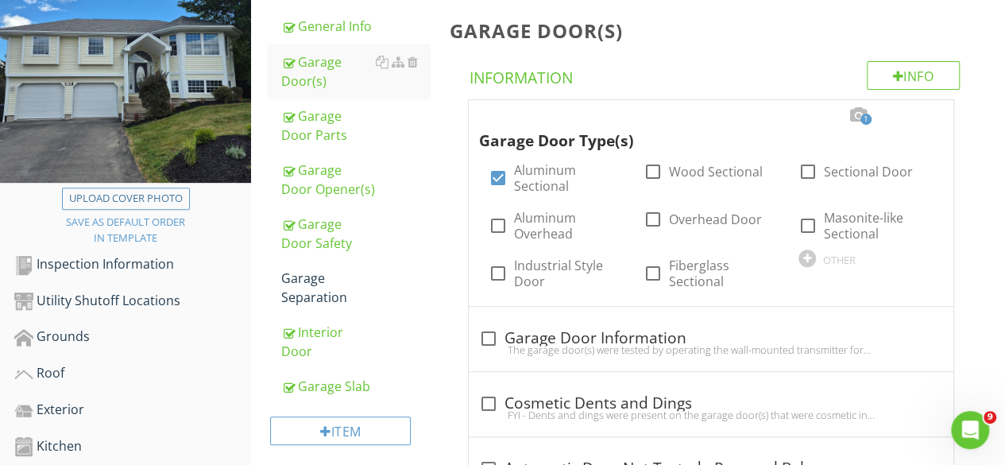
scroll to position [124, 0]
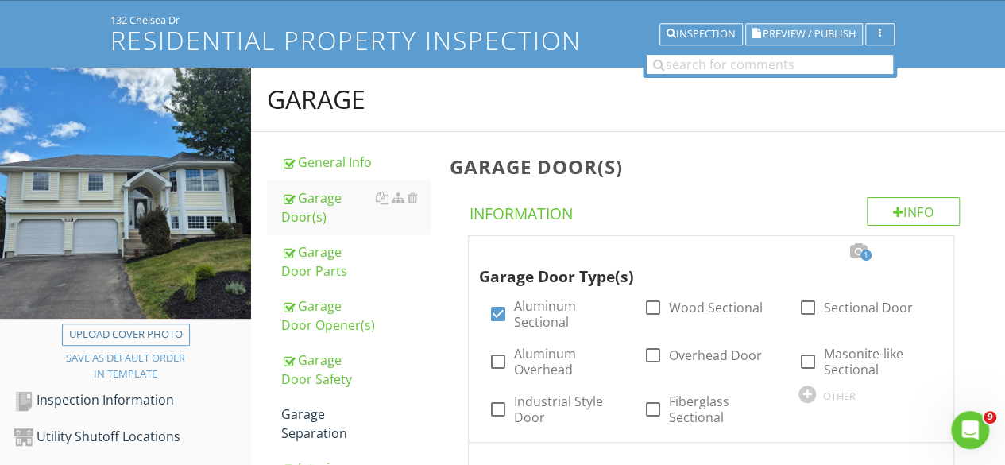
click at [788, 33] on span "Preview / Publish" at bounding box center [809, 34] width 93 height 10
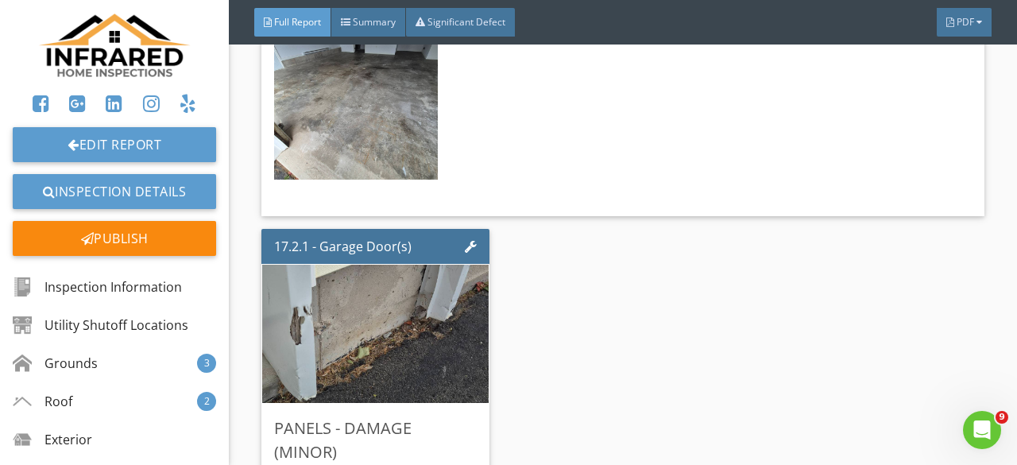
scroll to position [33930, 0]
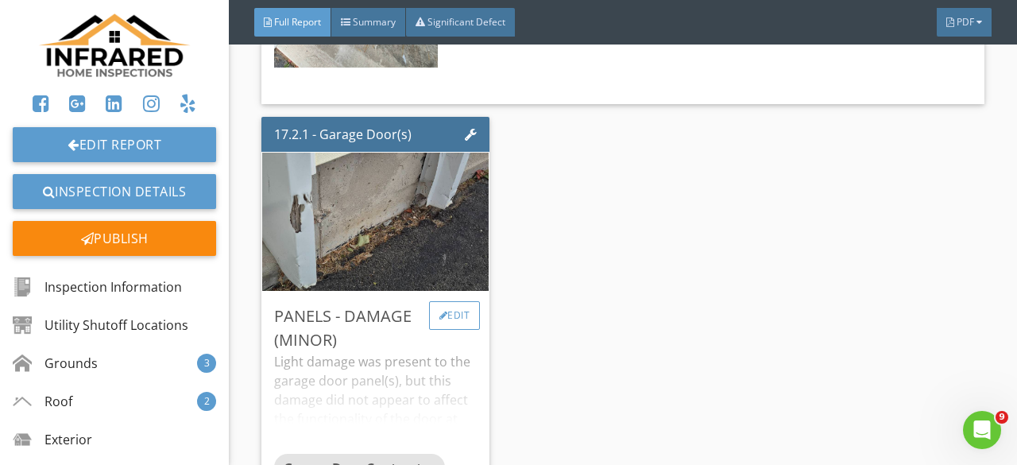
click at [448, 301] on div "Edit" at bounding box center [455, 315] width 52 height 29
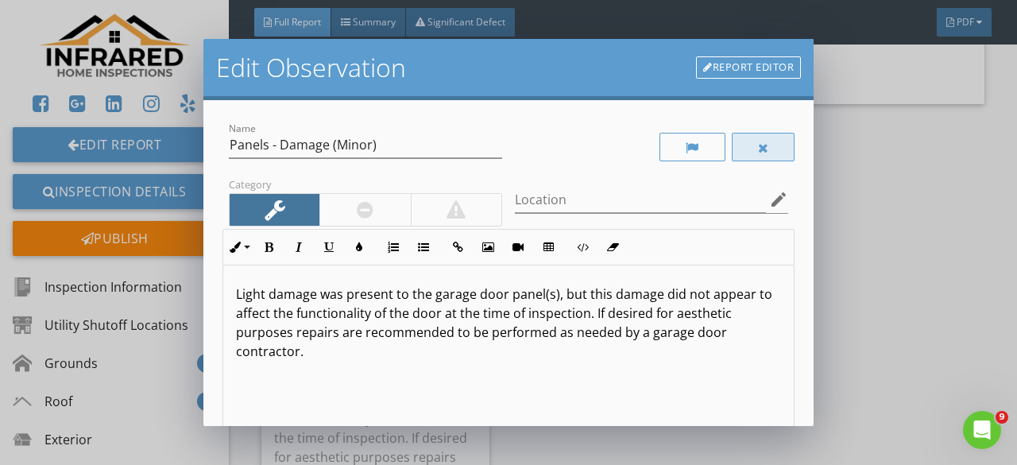
click at [745, 159] on div at bounding box center [764, 147] width 64 height 29
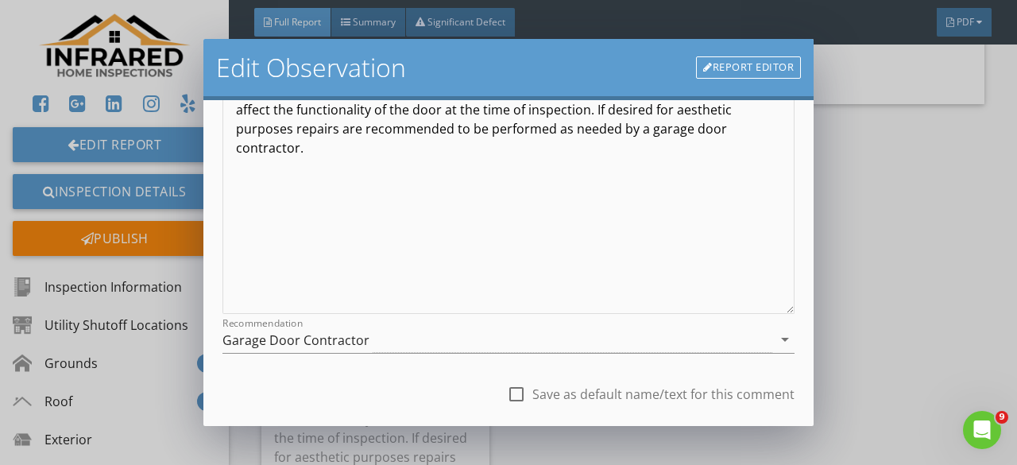
scroll to position [298, 0]
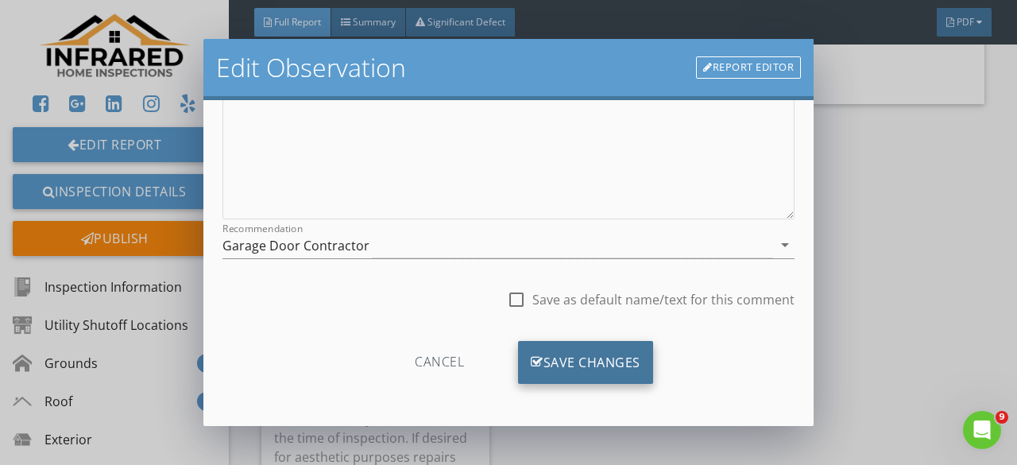
click at [590, 365] on div "Save Changes" at bounding box center [585, 362] width 135 height 43
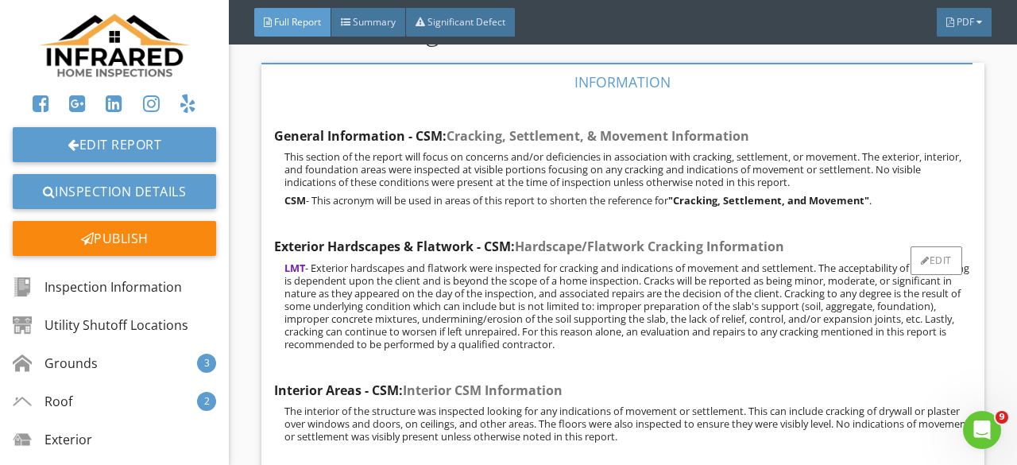
scroll to position [34963, 0]
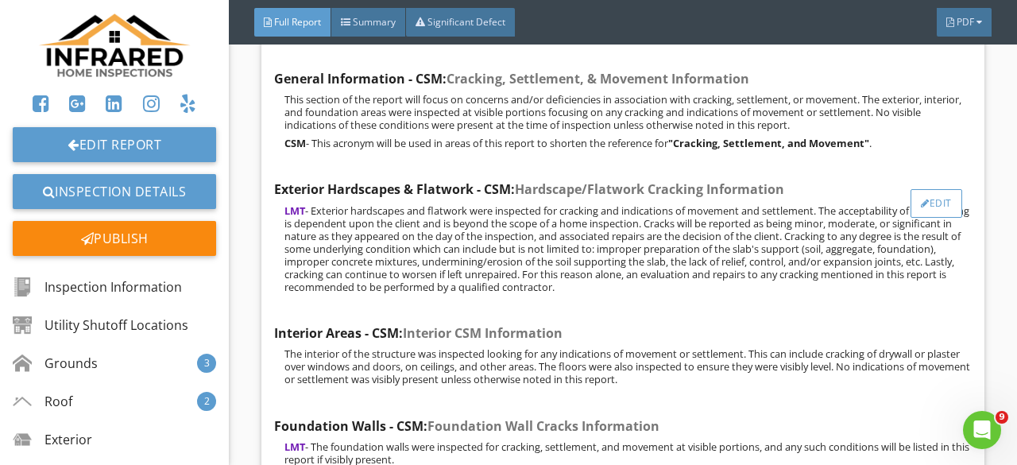
click at [938, 189] on div "Edit" at bounding box center [937, 203] width 52 height 29
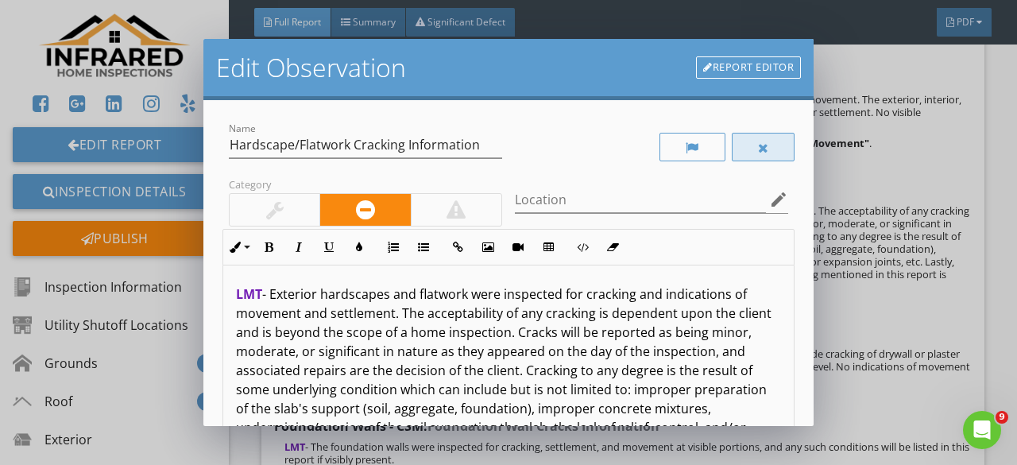
click at [735, 155] on div at bounding box center [764, 147] width 64 height 29
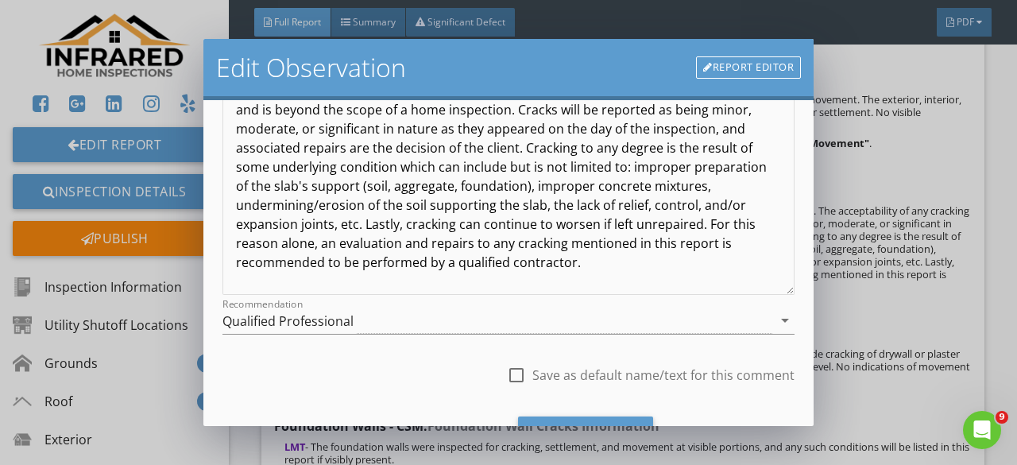
scroll to position [298, 0]
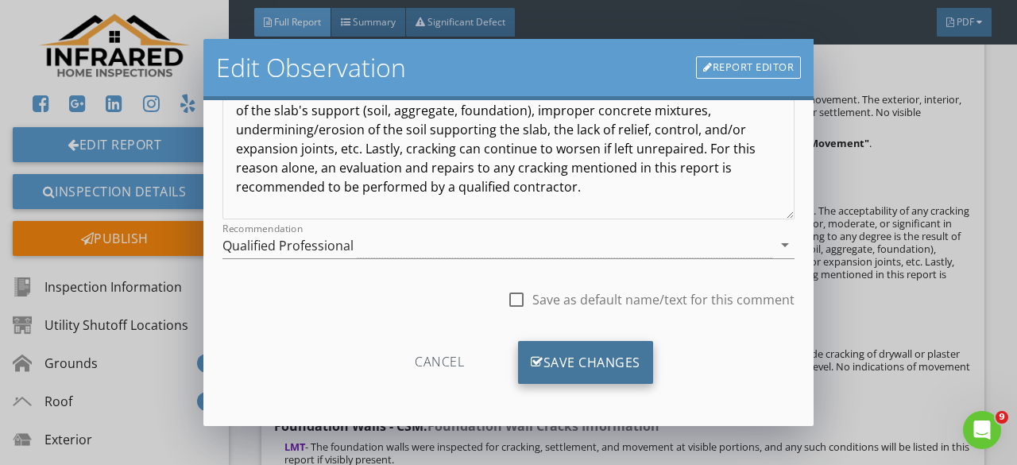
click at [578, 349] on div "Save Changes" at bounding box center [585, 362] width 135 height 43
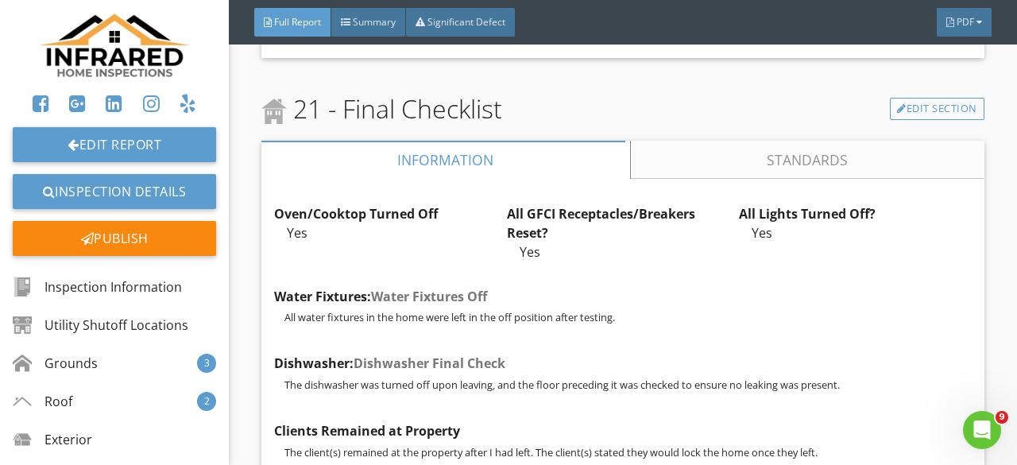
scroll to position [36509, 0]
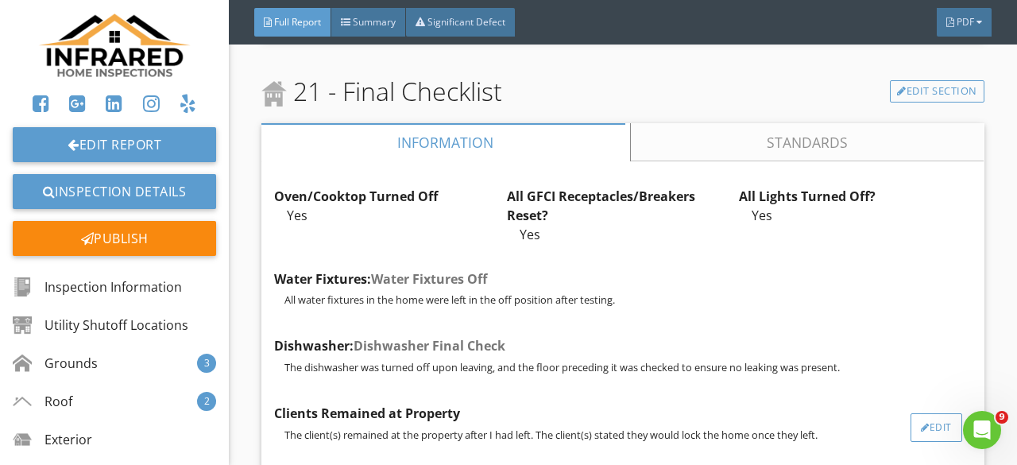
click at [918, 413] on div "Edit" at bounding box center [937, 427] width 52 height 29
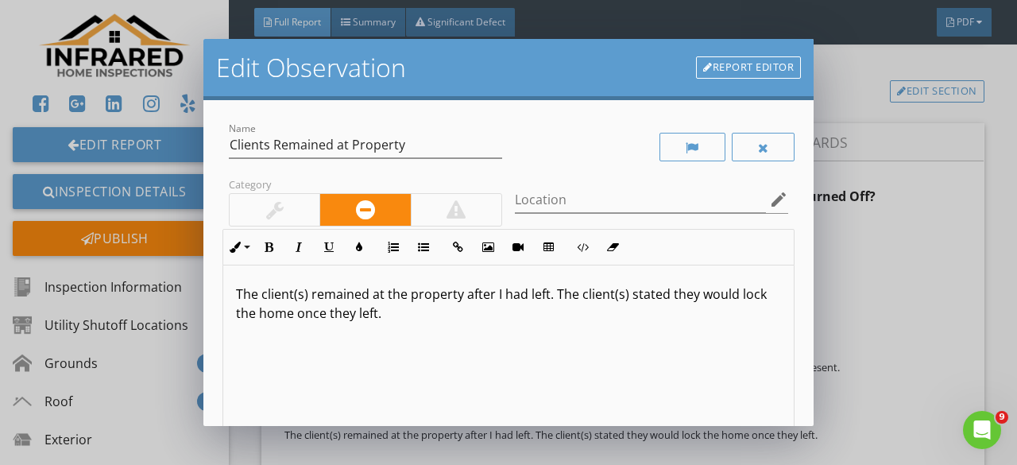
click at [621, 294] on p "The client(s) remained at the property after I had left. The client(s) stated t…" at bounding box center [508, 303] width 545 height 38
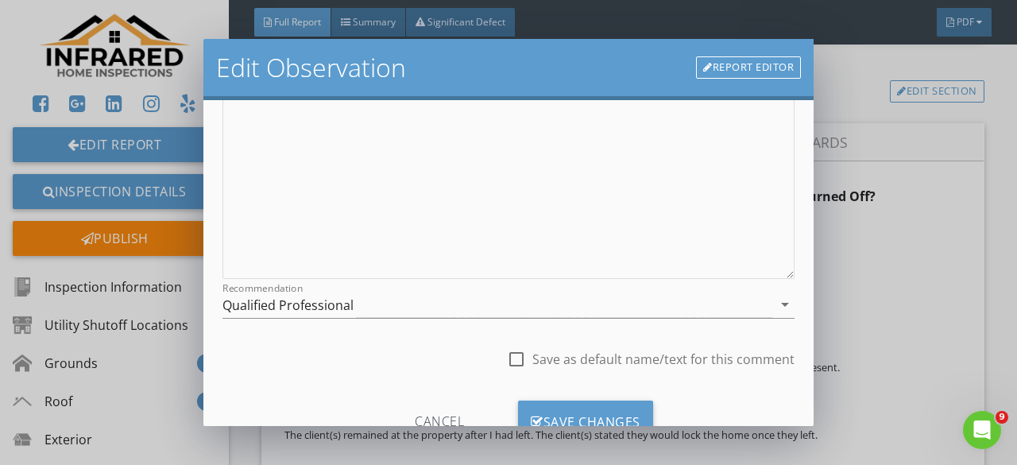
scroll to position [298, 0]
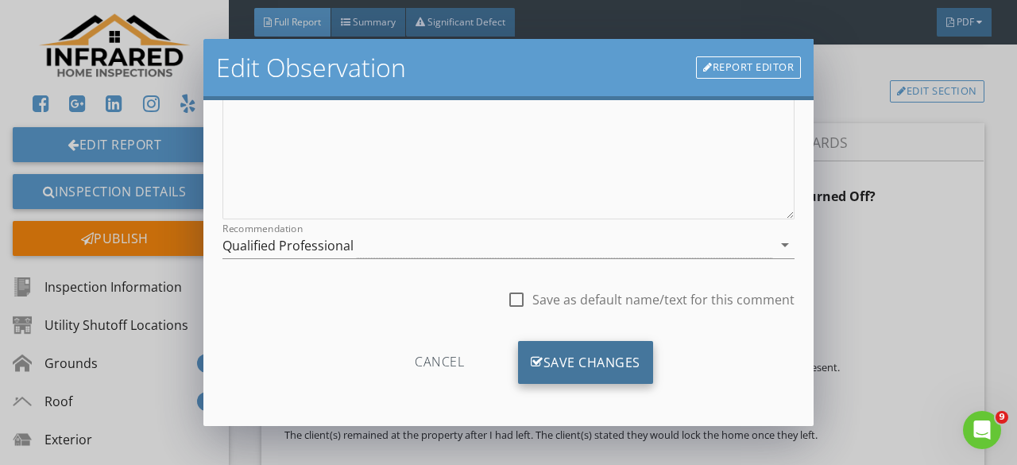
click at [555, 366] on div "Save Changes" at bounding box center [585, 362] width 135 height 43
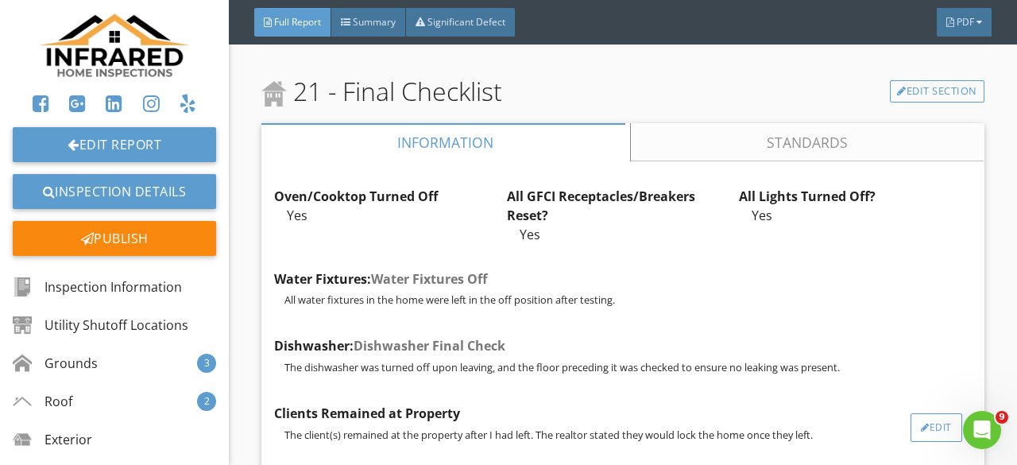
click at [933, 413] on div "Edit" at bounding box center [937, 427] width 52 height 29
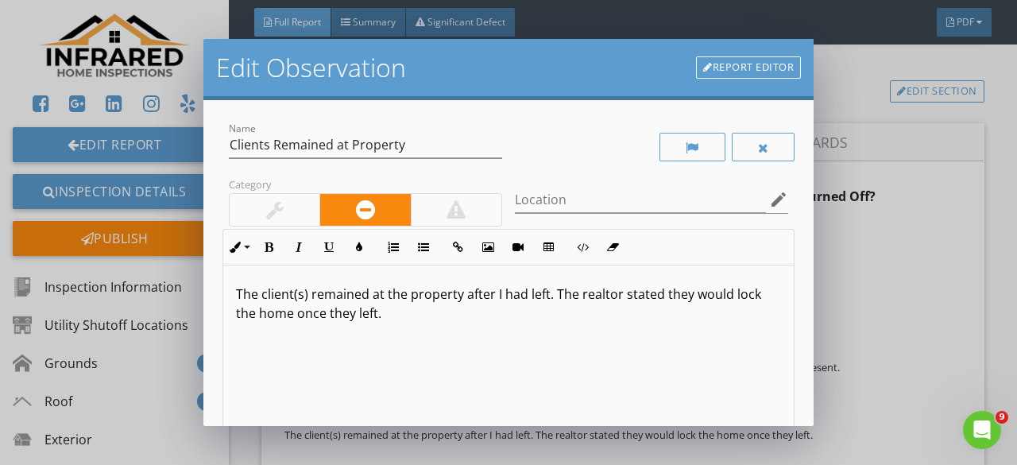
click at [691, 296] on p "The client(s) remained at the property after I had left. The realtor stated the…" at bounding box center [508, 303] width 545 height 38
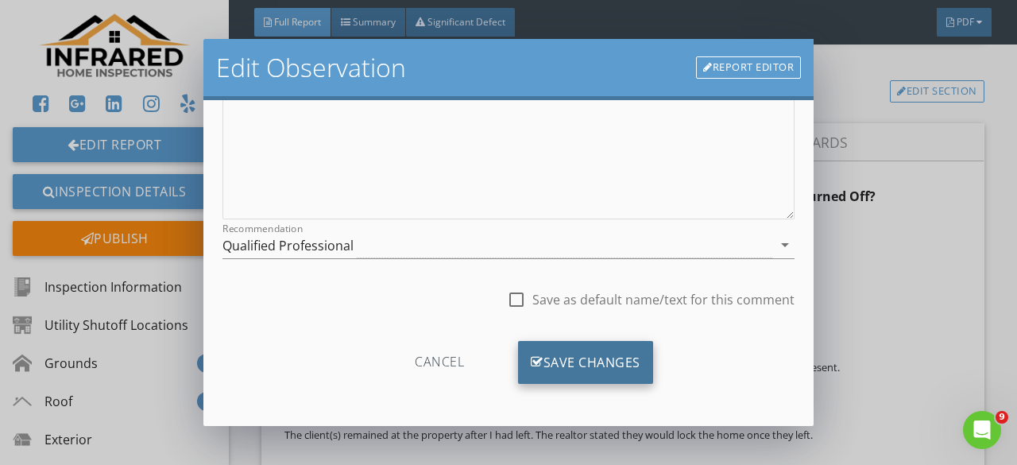
click at [605, 359] on div "Save Changes" at bounding box center [585, 362] width 135 height 43
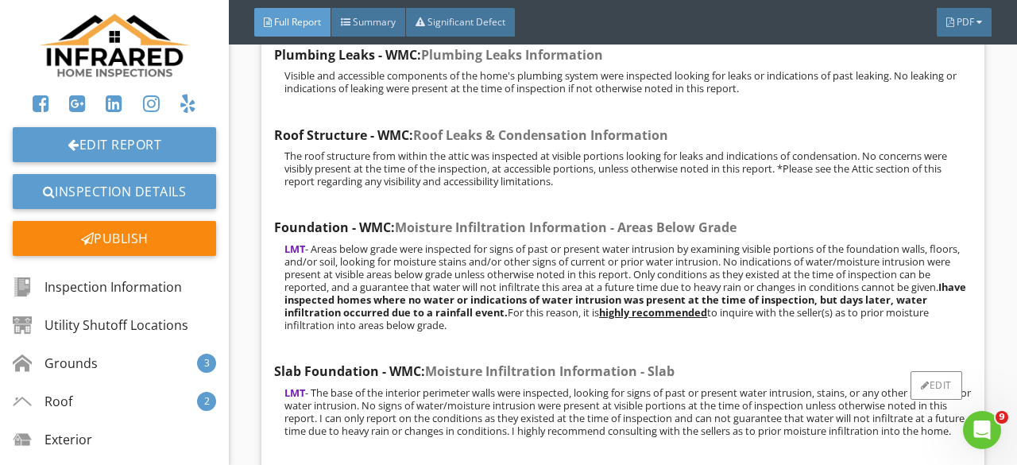
scroll to position [34443, 0]
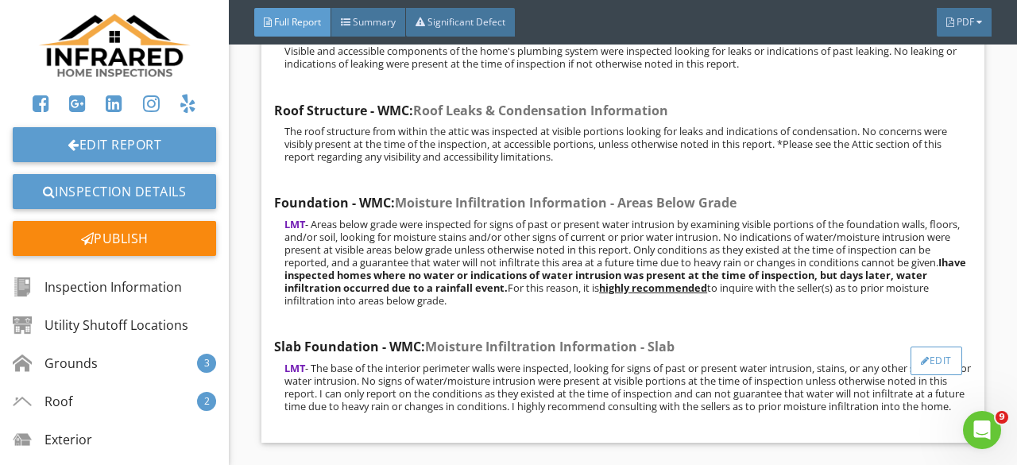
click at [928, 346] on div "Edit" at bounding box center [937, 360] width 52 height 29
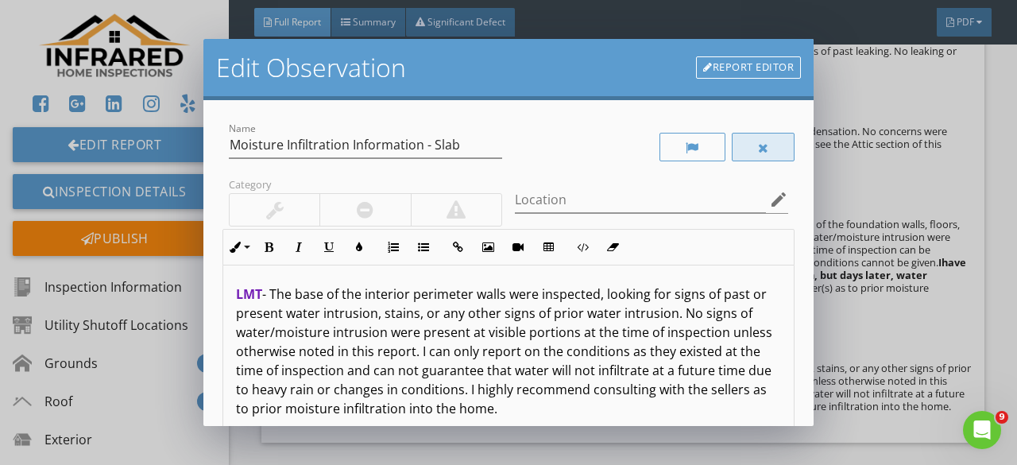
click at [739, 137] on div at bounding box center [764, 147] width 64 height 29
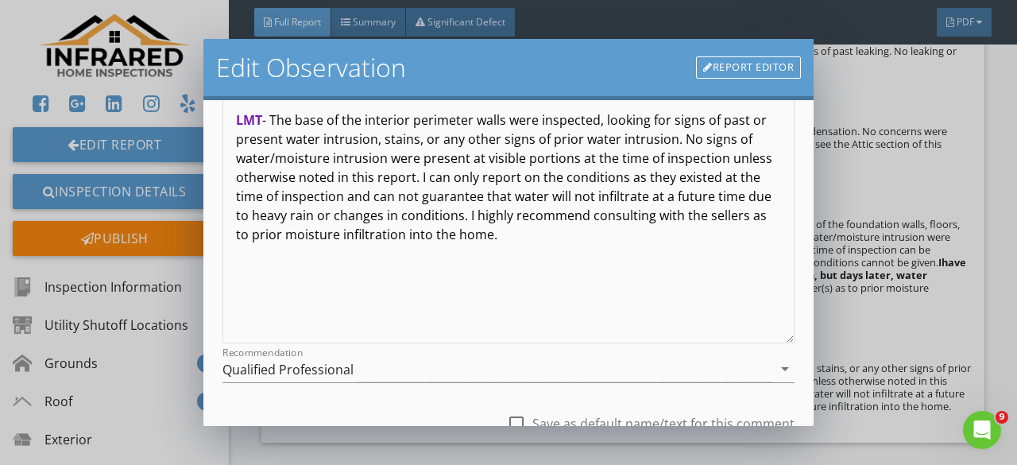
scroll to position [298, 0]
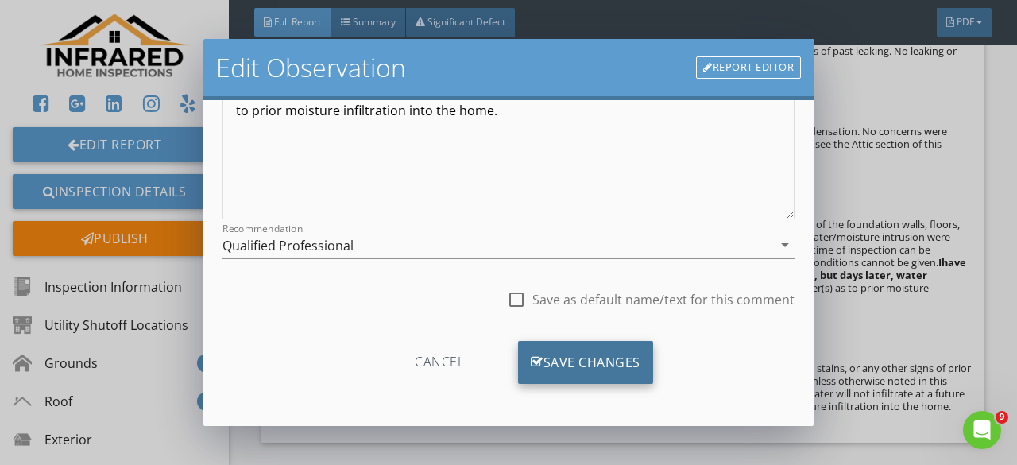
click at [541, 370] on div "Save Changes" at bounding box center [585, 362] width 135 height 43
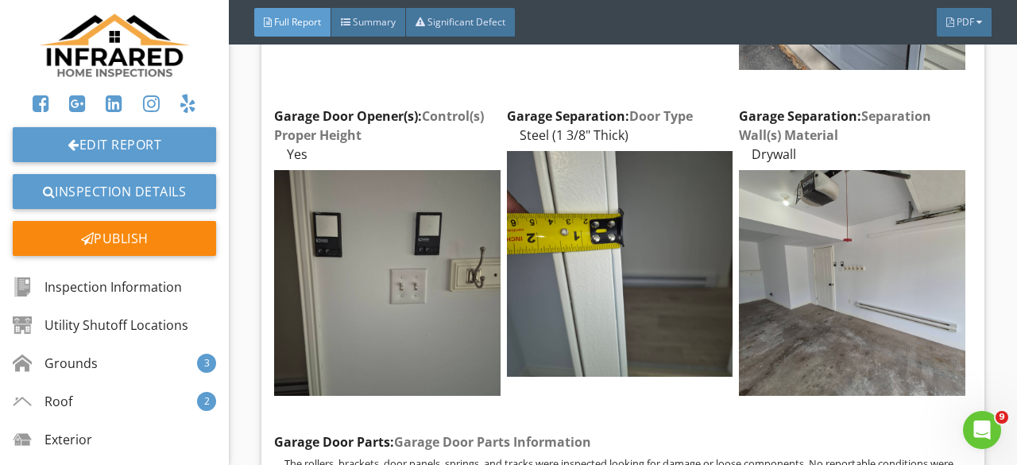
scroll to position [31980, 0]
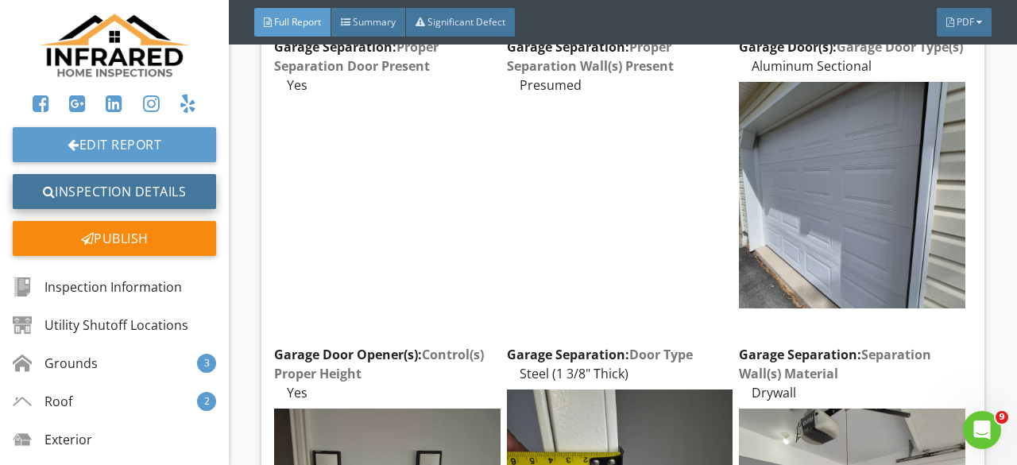
click at [157, 198] on link "Inspection Details" at bounding box center [114, 191] width 203 height 35
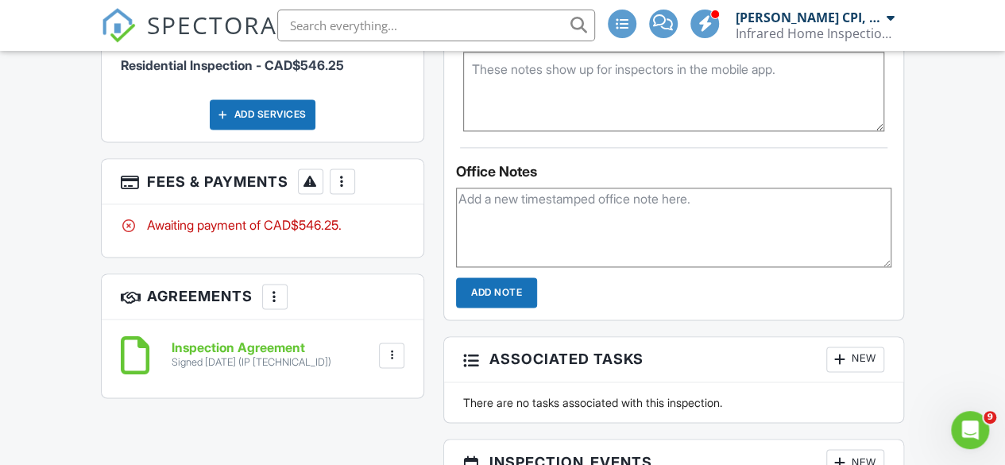
click at [341, 187] on div at bounding box center [343, 181] width 16 height 16
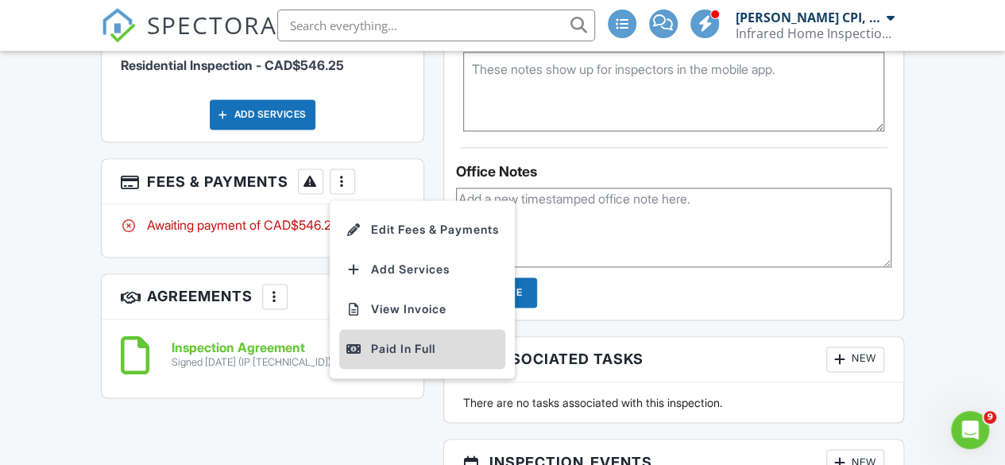
click at [395, 354] on div "Paid In Full" at bounding box center [422, 348] width 153 height 19
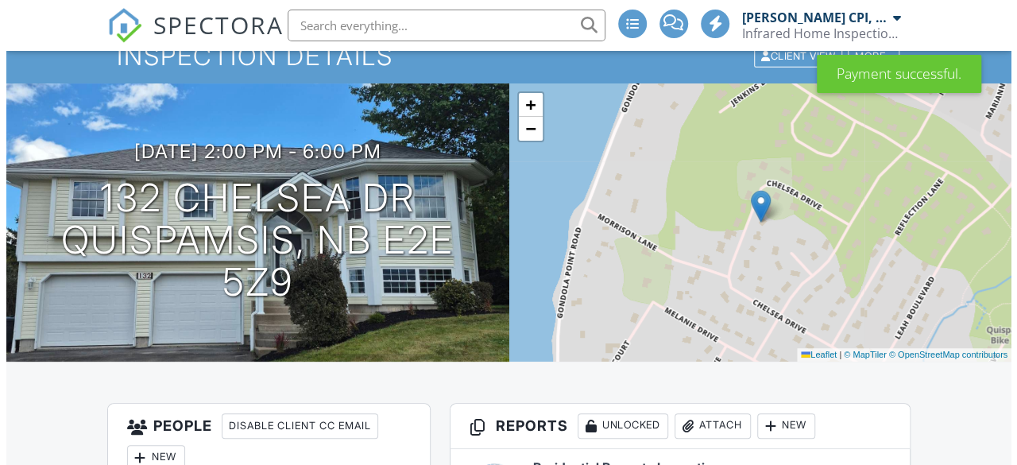
scroll to position [318, 0]
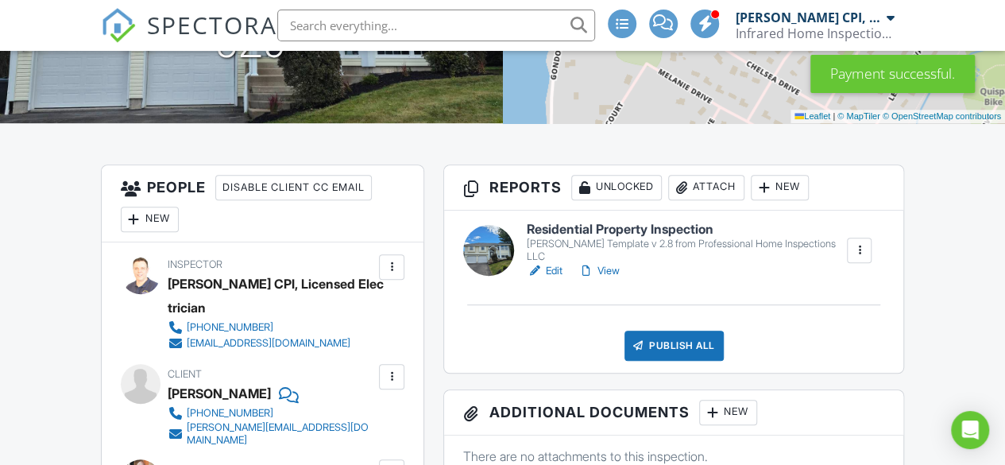
click at [710, 359] on div "Publish All" at bounding box center [674, 346] width 99 height 30
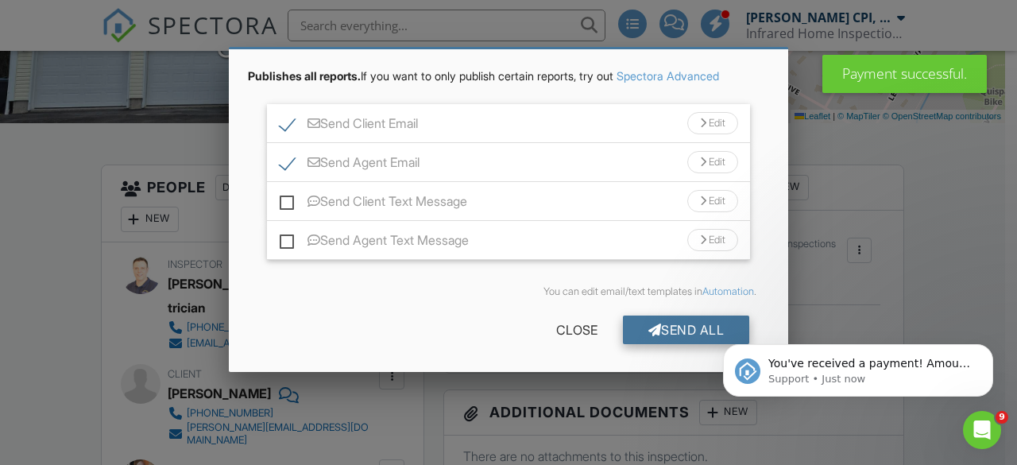
scroll to position [0, 0]
click at [664, 323] on div "Send All" at bounding box center [686, 329] width 127 height 29
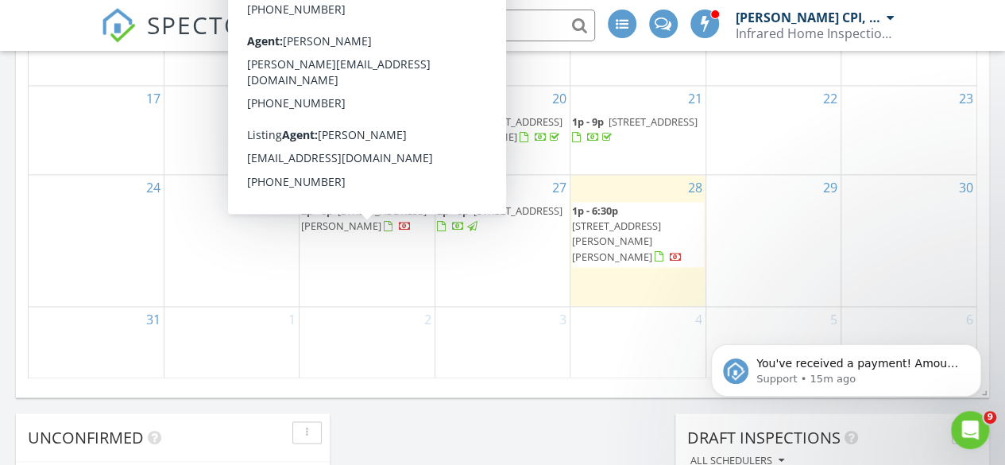
click at [362, 233] on span "40 Bridgeford Dr, Quispamsis E2S 0C4" at bounding box center [364, 217] width 126 height 29
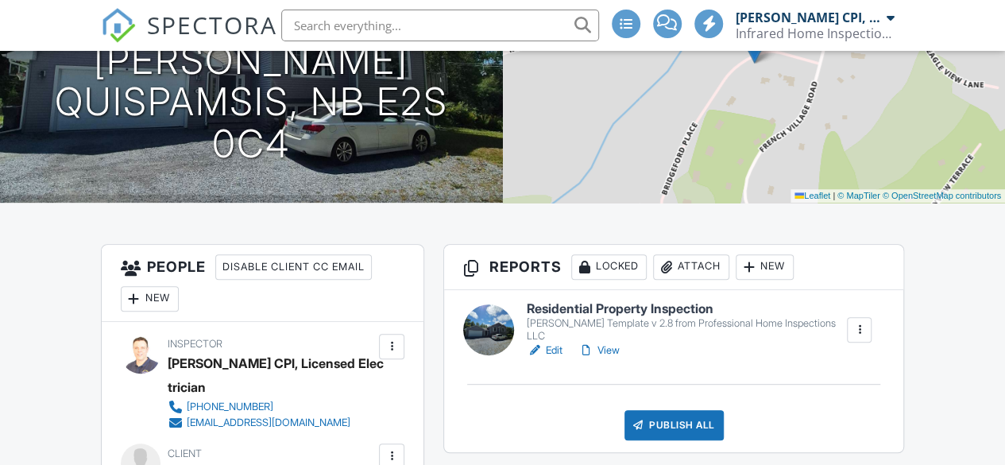
click at [601, 356] on link "View" at bounding box center [598, 350] width 41 height 16
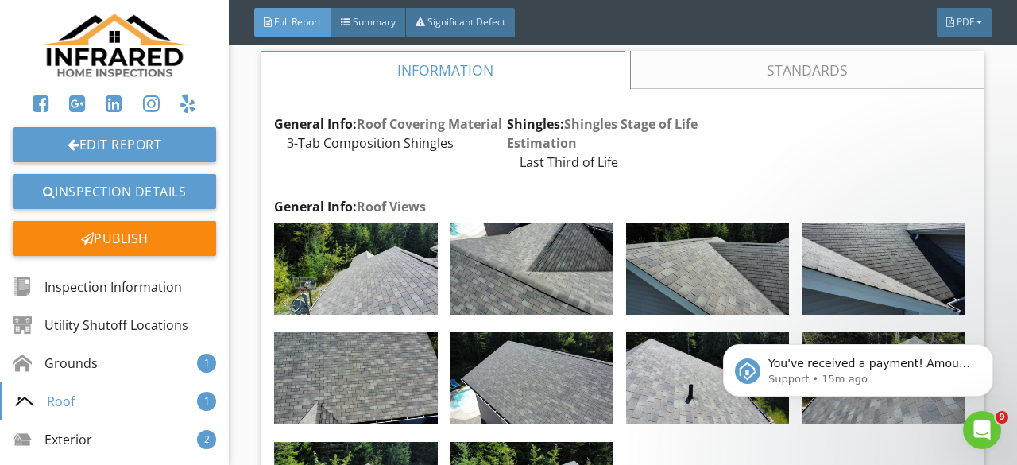
scroll to position [6675, 0]
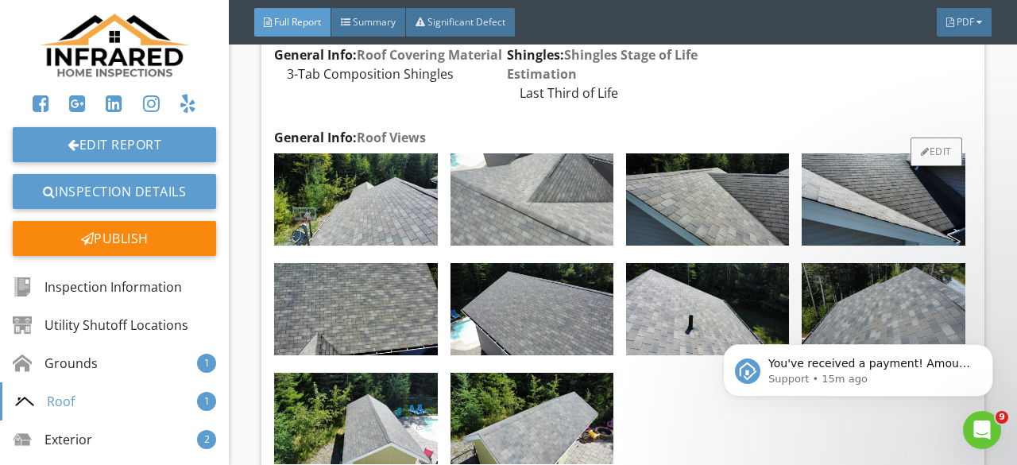
click at [514, 246] on img at bounding box center [532, 199] width 163 height 92
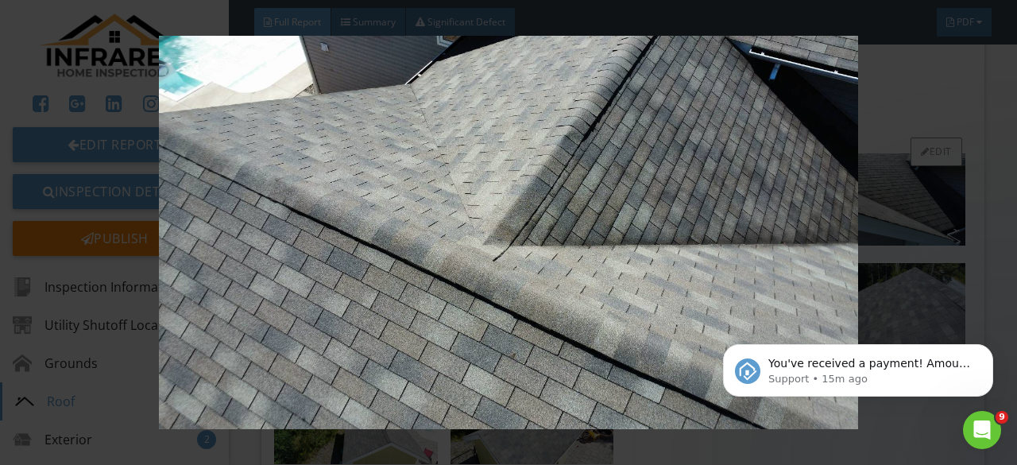
click at [513, 258] on img at bounding box center [508, 232] width 918 height 393
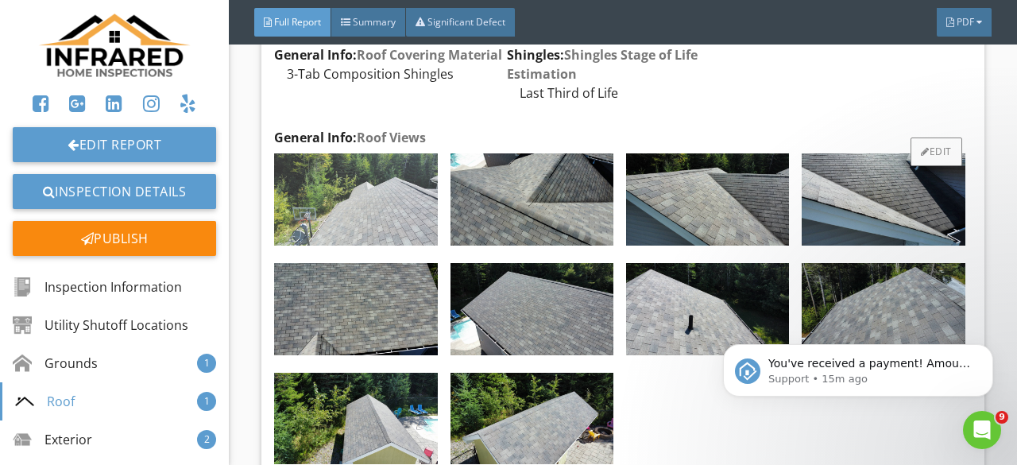
click at [370, 246] on img at bounding box center [355, 199] width 163 height 92
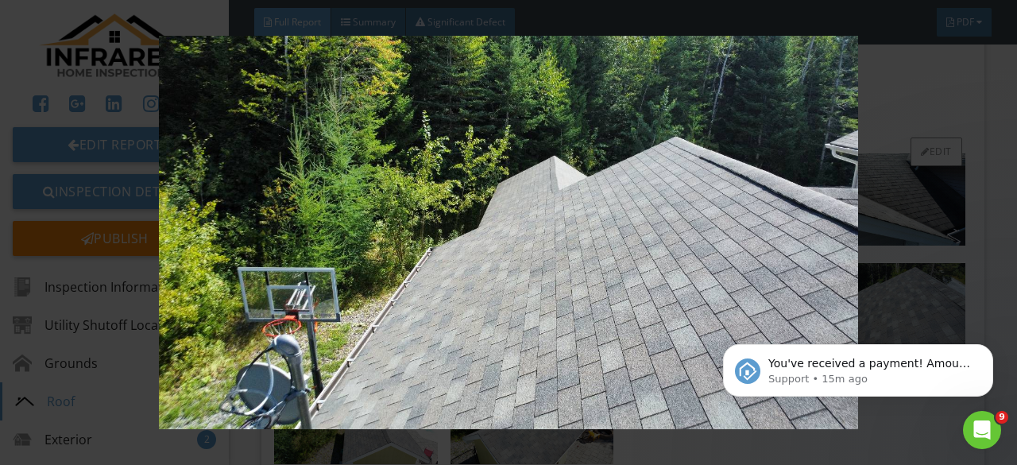
click at [370, 265] on img at bounding box center [508, 232] width 918 height 393
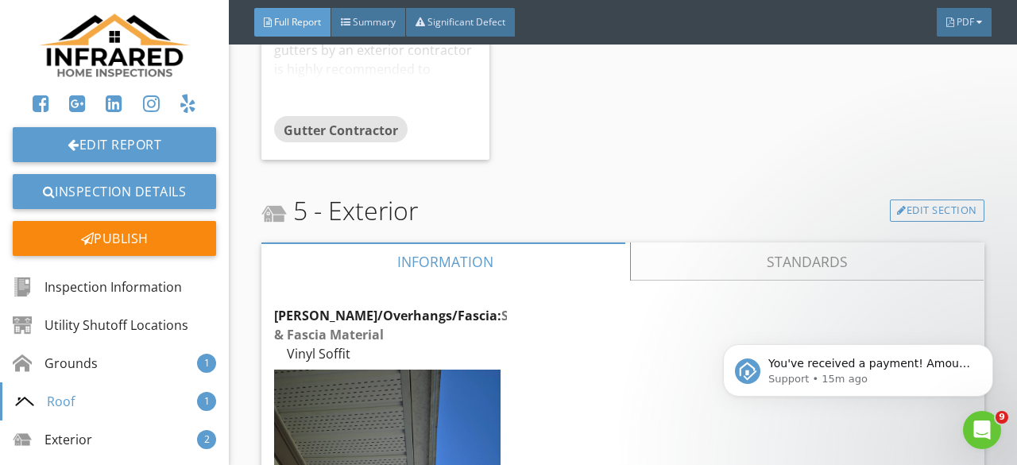
scroll to position [8105, 0]
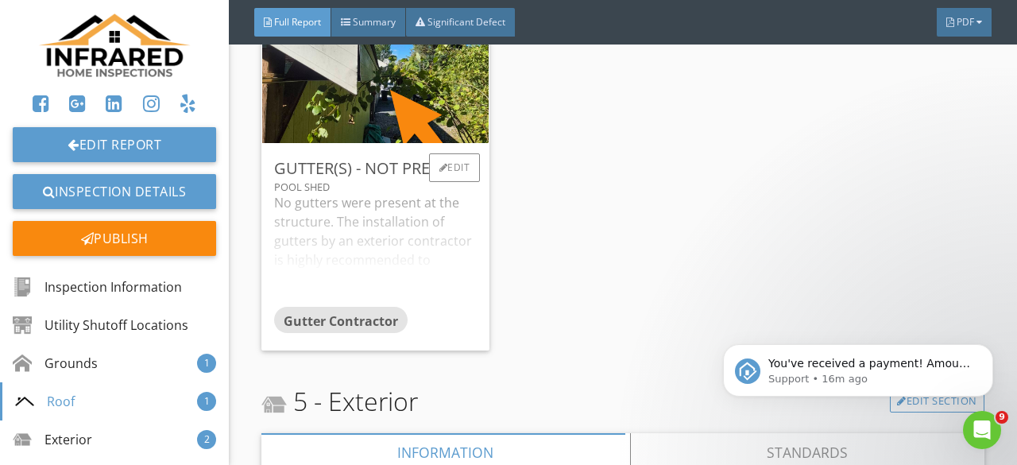
click at [385, 306] on div "No gutters were present at the structure. The installation of gutters by an ext…" at bounding box center [375, 249] width 203 height 113
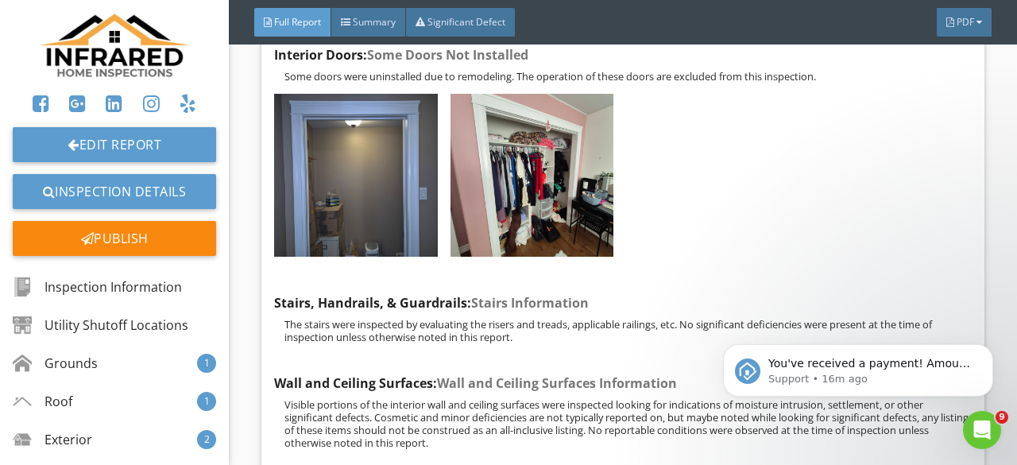
scroll to position [17243, 0]
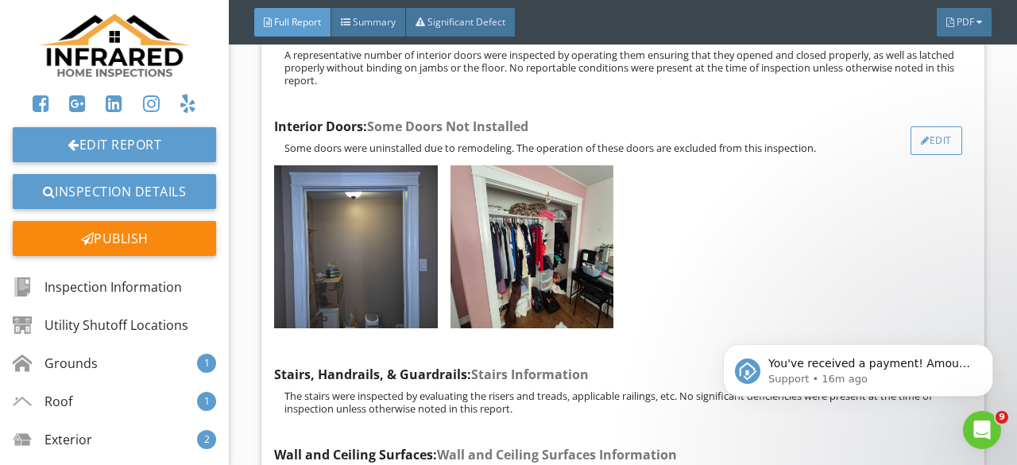
click at [921, 143] on div at bounding box center [925, 141] width 9 height 10
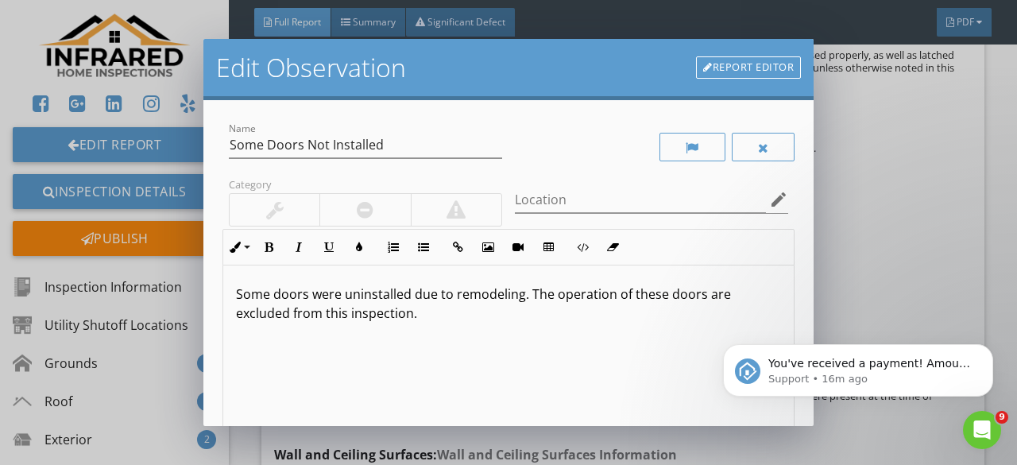
click at [524, 297] on p "Some doors were uninstalled due to remodeling. The operation of these doors are…" at bounding box center [508, 303] width 545 height 38
click at [358, 295] on p "Some doors were uninstalled The operation of these doors are excluded from this…" at bounding box center [508, 303] width 545 height 38
click at [418, 300] on p "Some doors were not installed The operation of these doors are excluded from th…" at bounding box center [508, 303] width 545 height 38
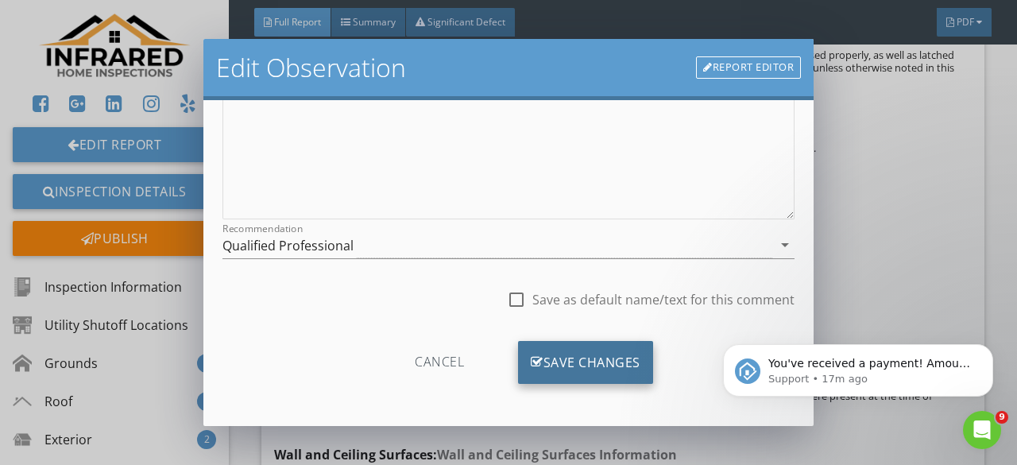
click at [579, 348] on div "Save Changes" at bounding box center [585, 362] width 135 height 43
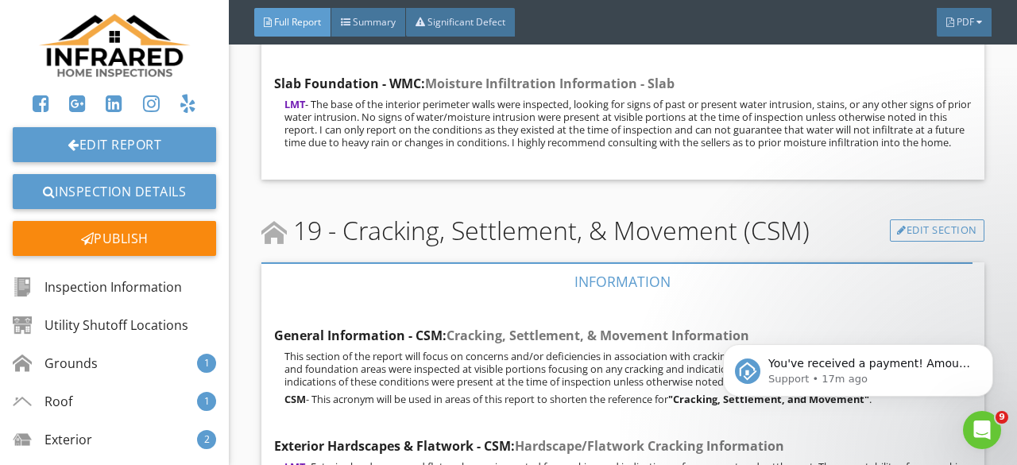
scroll to position [33612, 0]
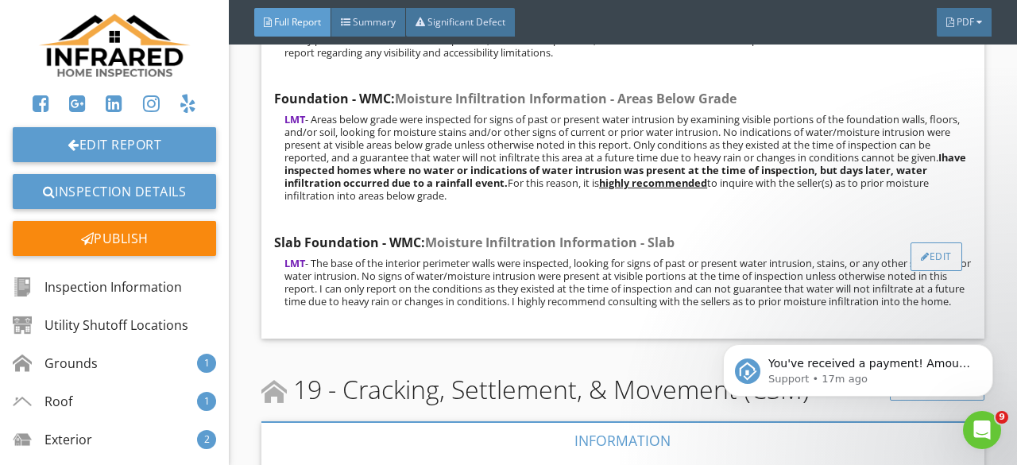
click at [927, 242] on div "Edit" at bounding box center [937, 256] width 52 height 29
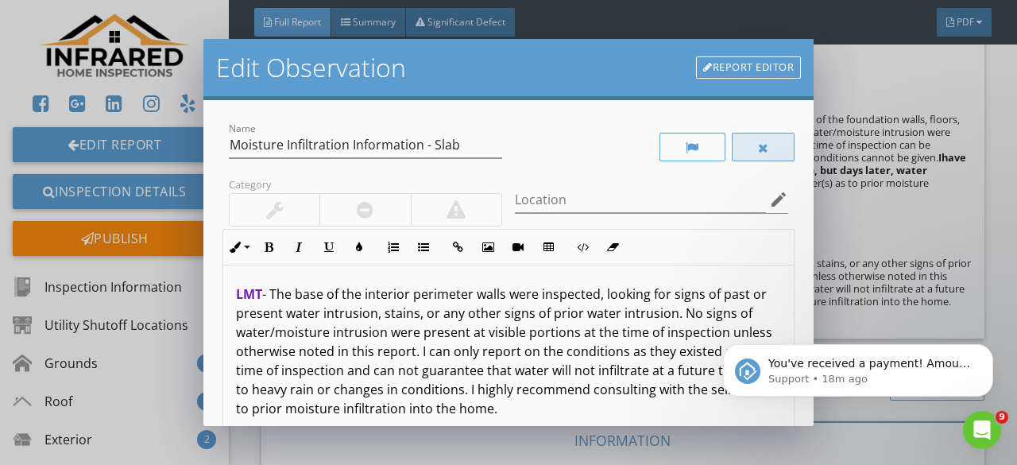
click at [758, 145] on div at bounding box center [763, 147] width 11 height 13
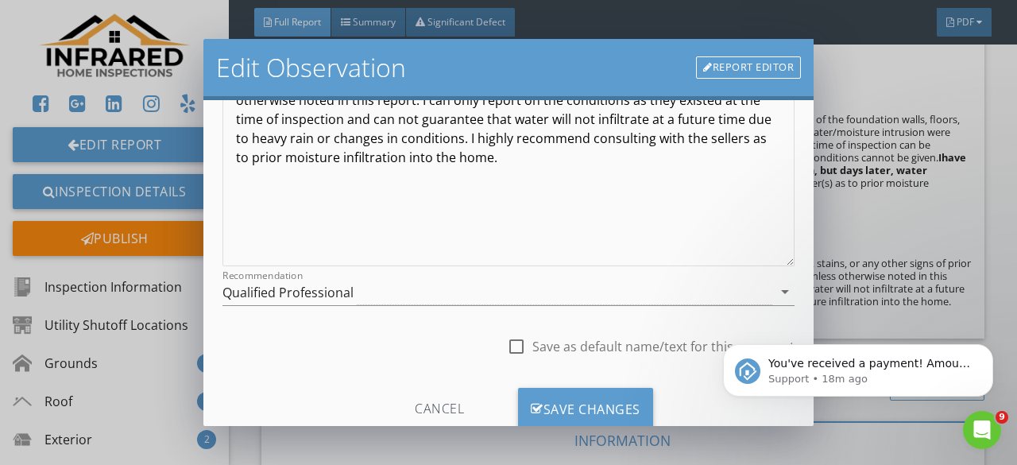
scroll to position [298, 0]
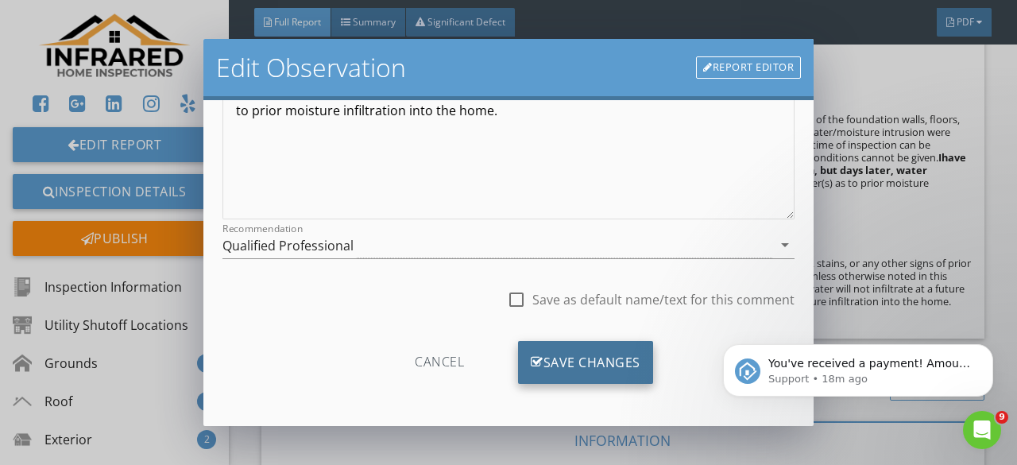
click at [602, 364] on div "Save Changes" at bounding box center [585, 362] width 135 height 43
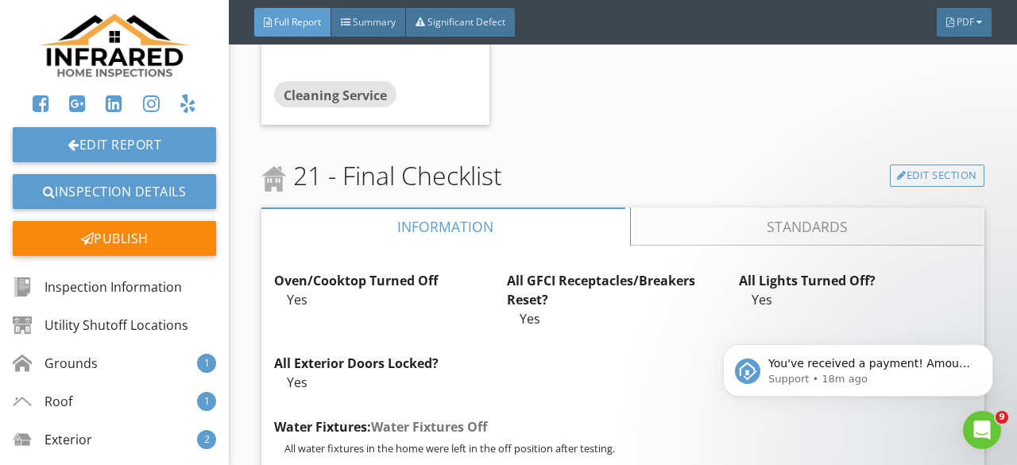
scroll to position [36400, 0]
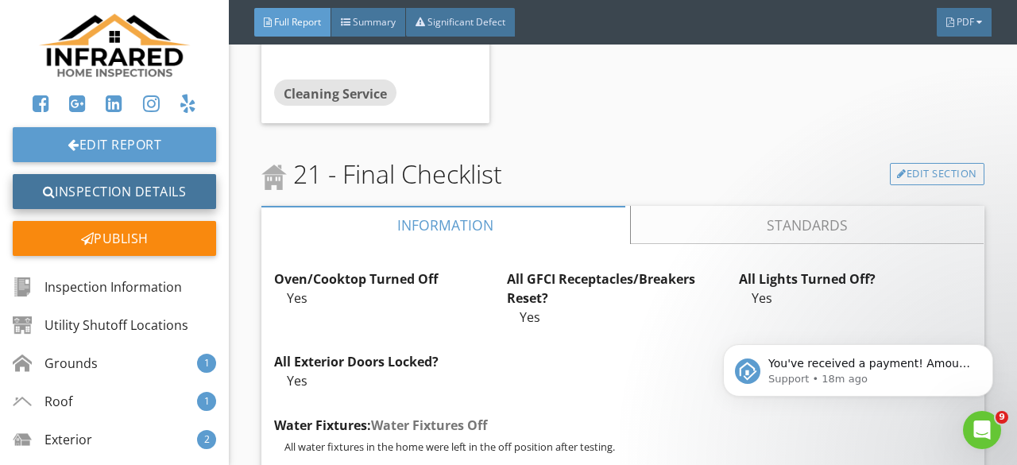
click at [110, 192] on link "Inspection Details" at bounding box center [114, 191] width 203 height 35
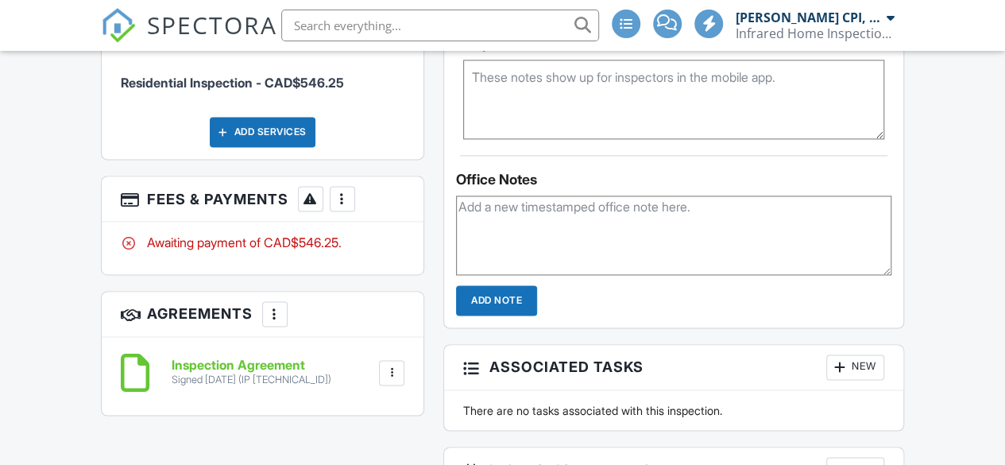
scroll to position [1112, 0]
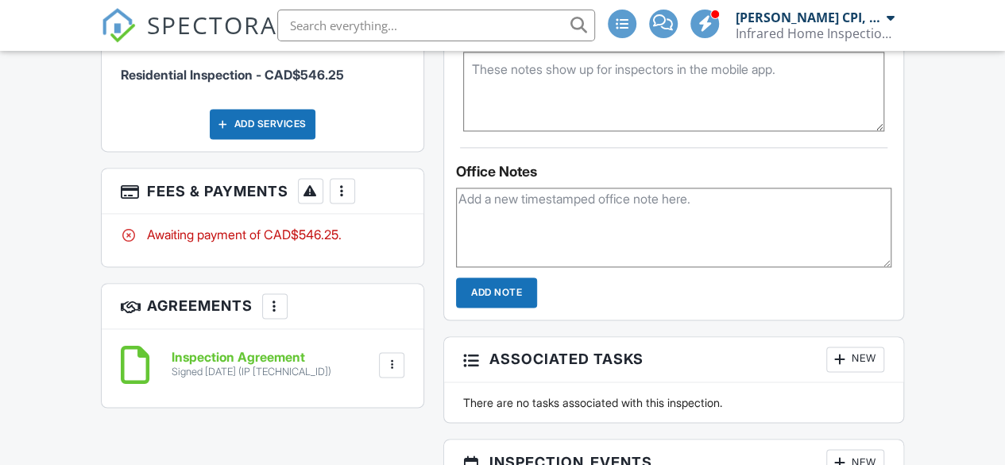
click at [332, 195] on div "More" at bounding box center [342, 190] width 25 height 25
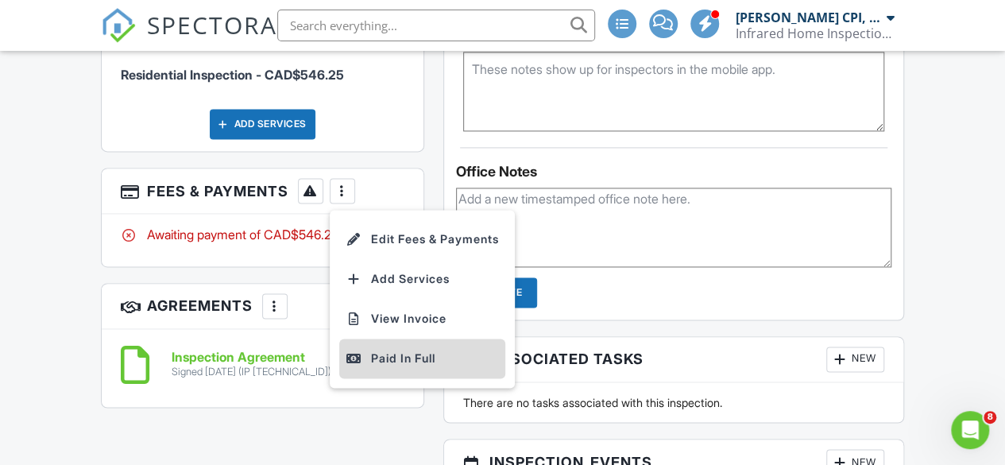
scroll to position [0, 0]
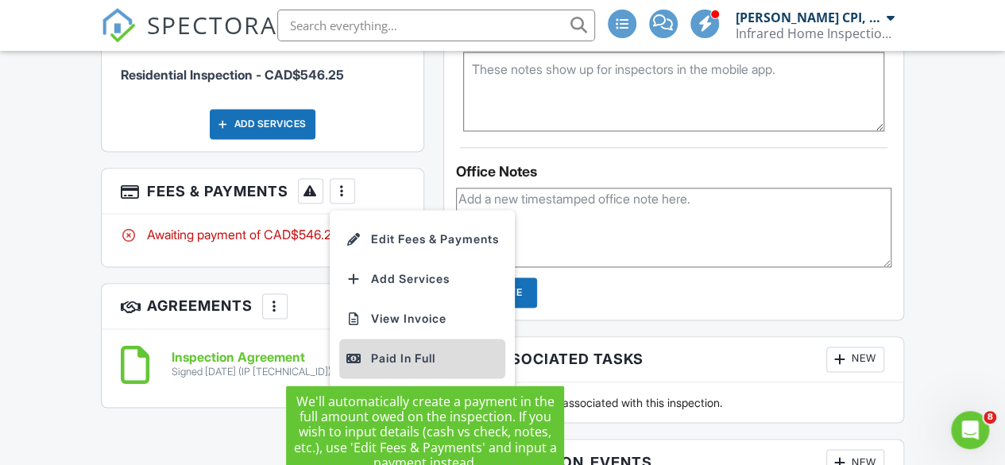
click at [400, 357] on div "Paid In Full" at bounding box center [422, 358] width 153 height 19
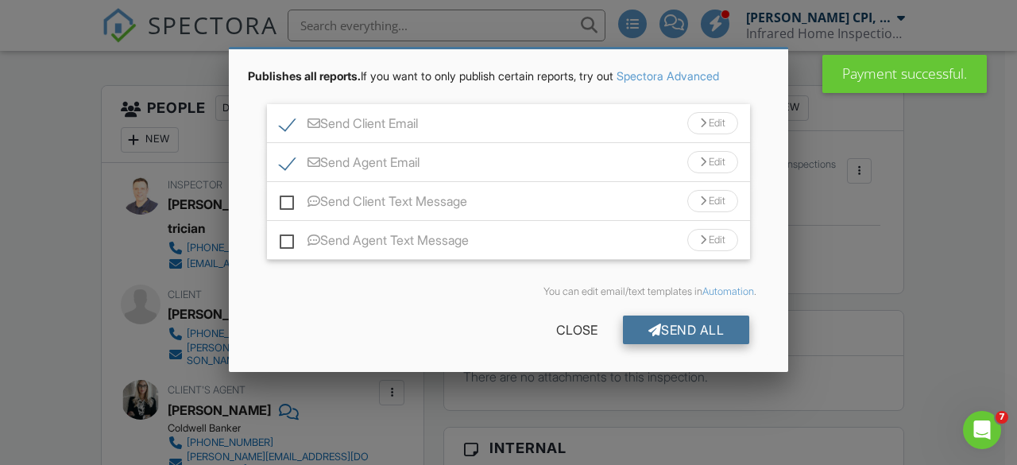
click at [660, 329] on div "Send All" at bounding box center [686, 329] width 127 height 29
